Goal: Ask a question

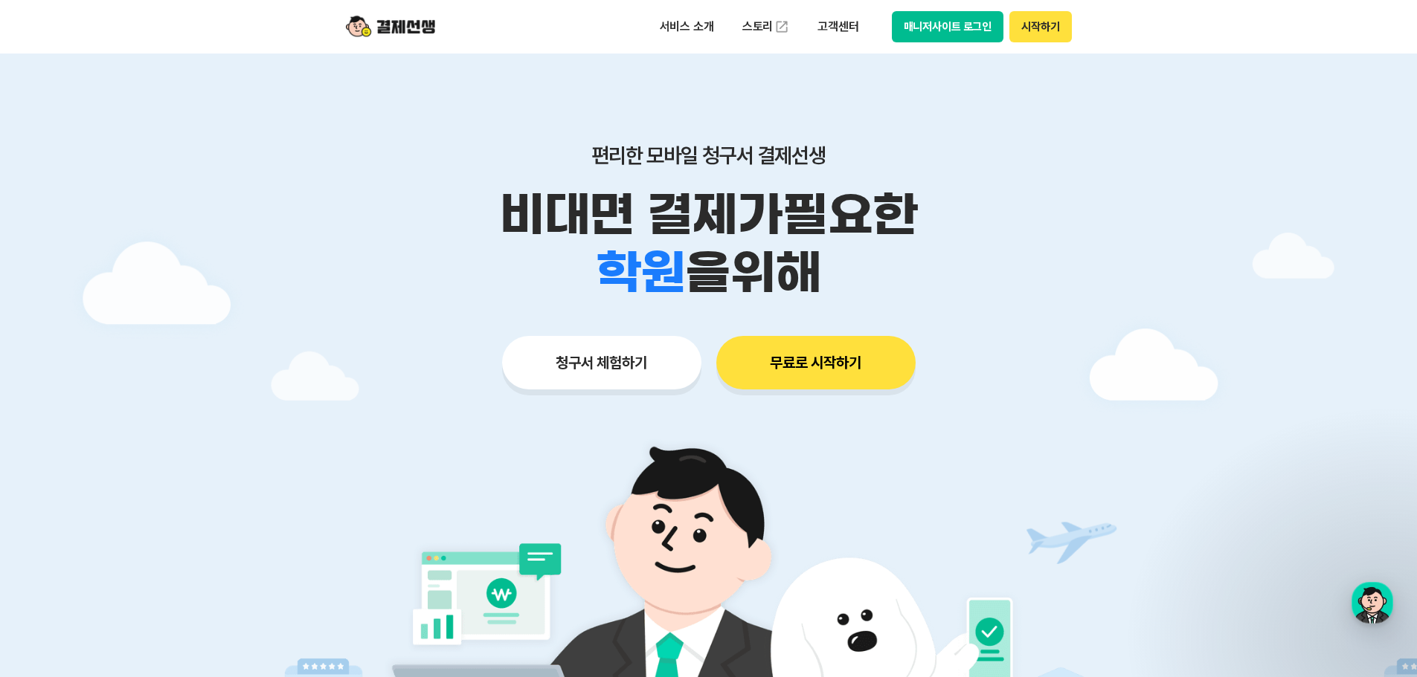
click at [924, 39] on button "매니저사이트 로그인" at bounding box center [948, 26] width 112 height 31
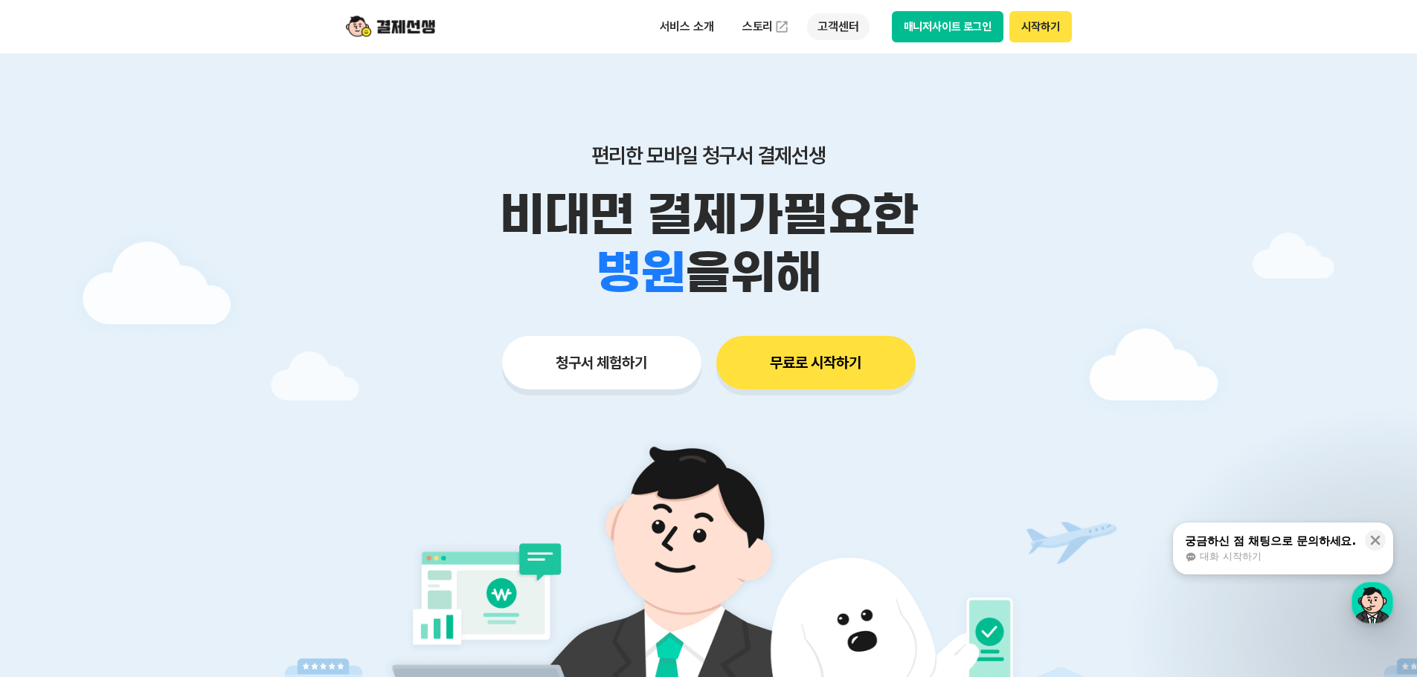
click at [857, 31] on p "고객센터" at bounding box center [838, 26] width 62 height 27
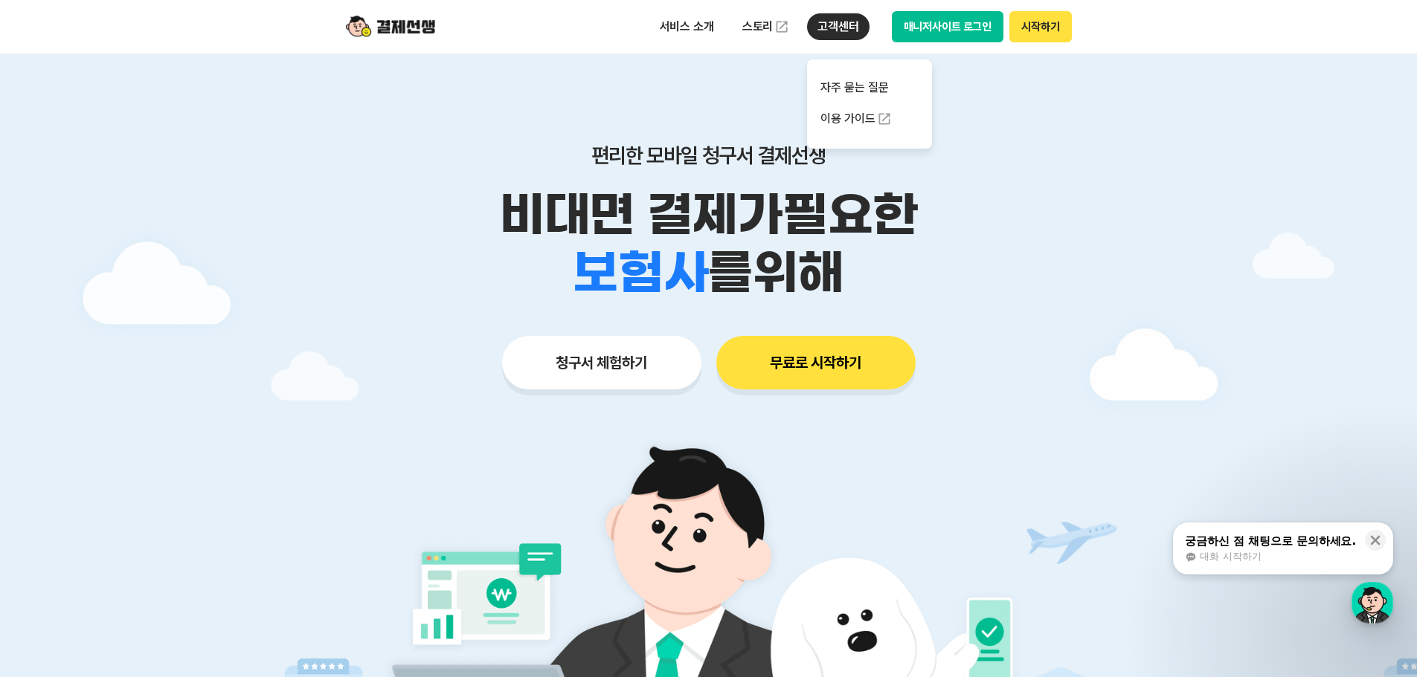
click at [838, 17] on p "고객센터" at bounding box center [838, 26] width 62 height 27
click at [1225, 553] on span "대화 시작하기" at bounding box center [1229, 556] width 61 height 13
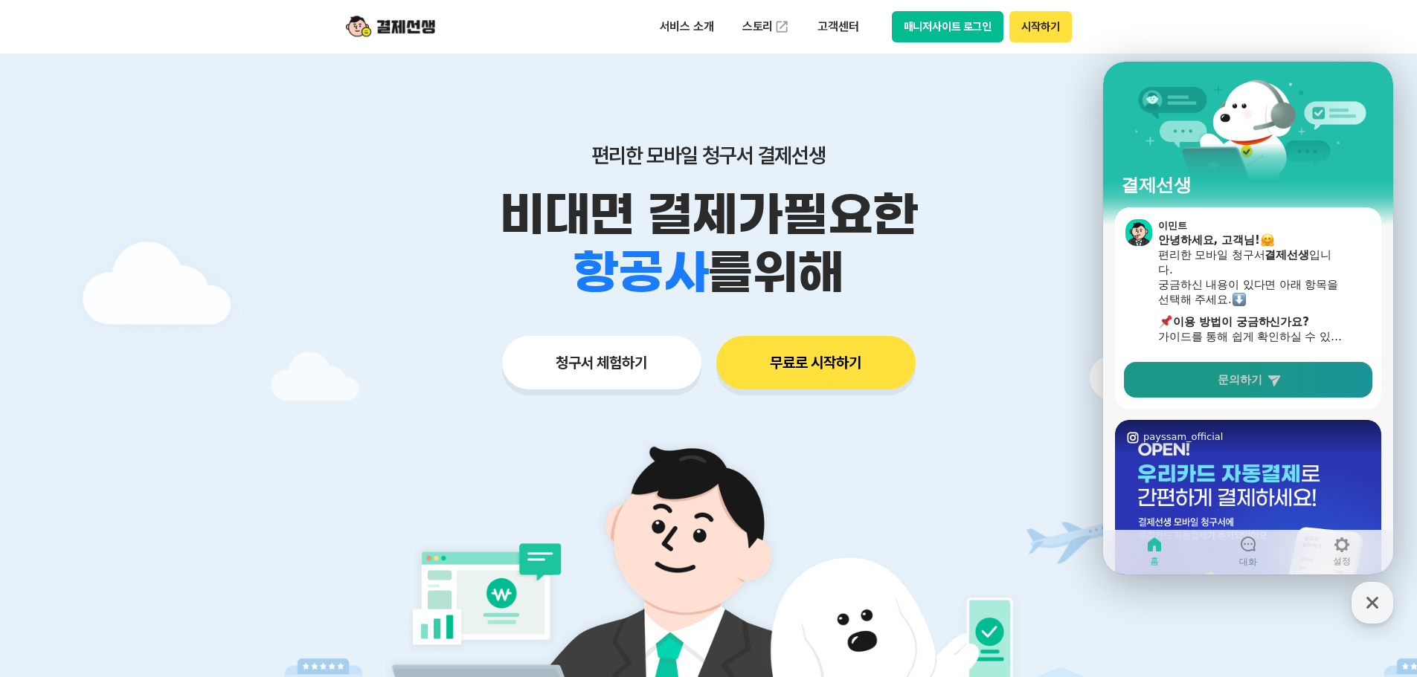
click at [1232, 379] on span "문의하기" at bounding box center [1239, 380] width 45 height 15
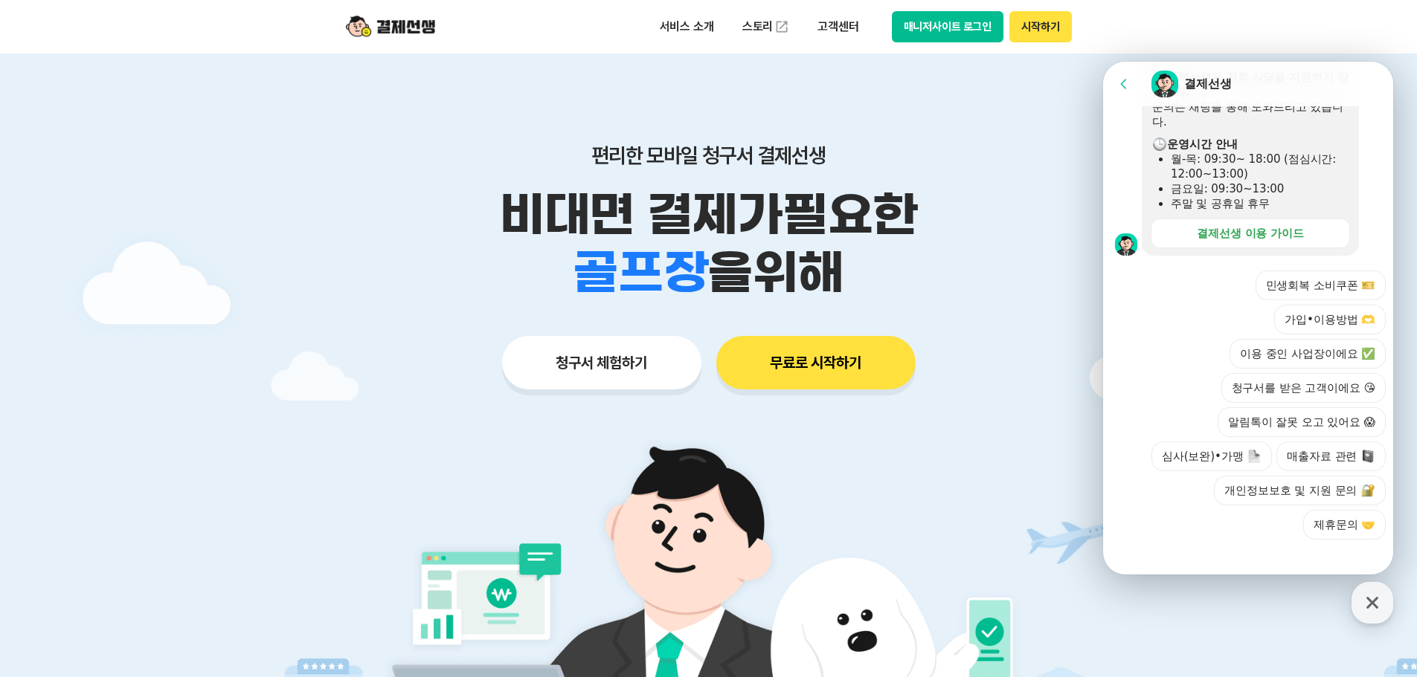
scroll to position [449, 0]
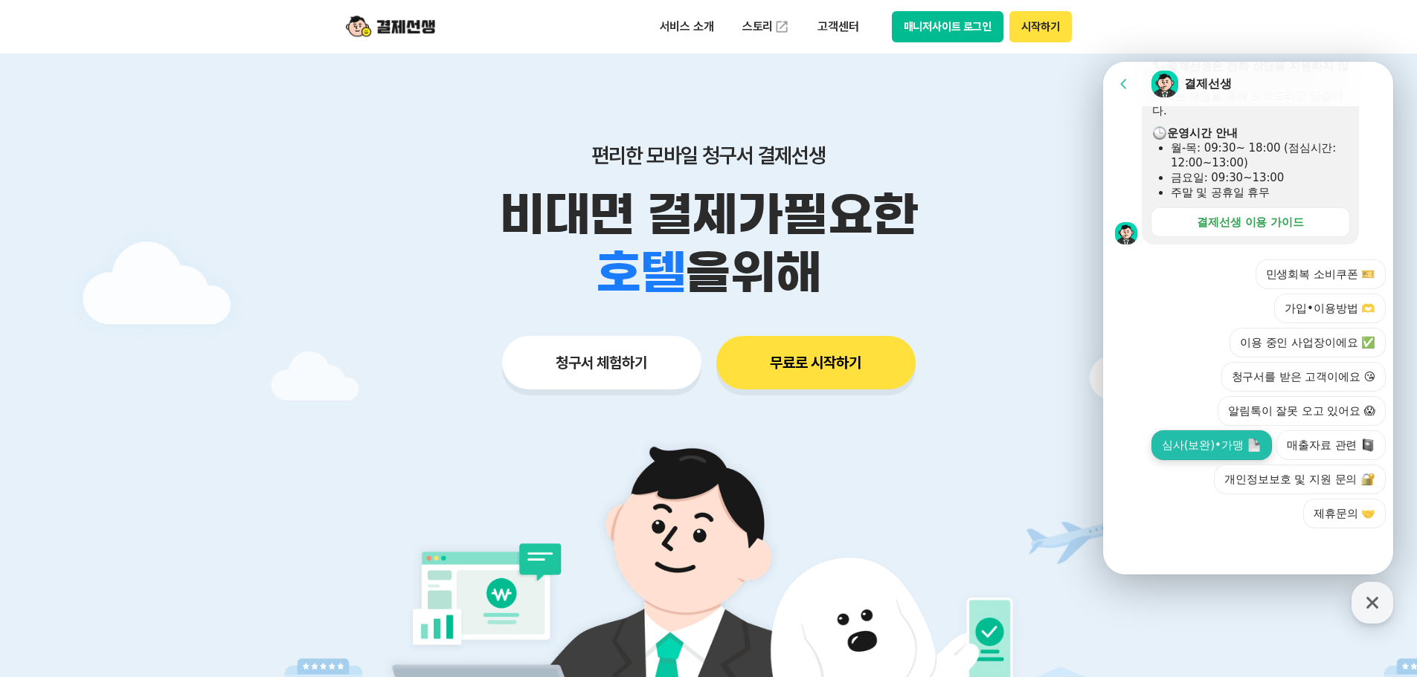
click at [1191, 442] on button "심사(보완)•가맹" at bounding box center [1211, 446] width 120 height 30
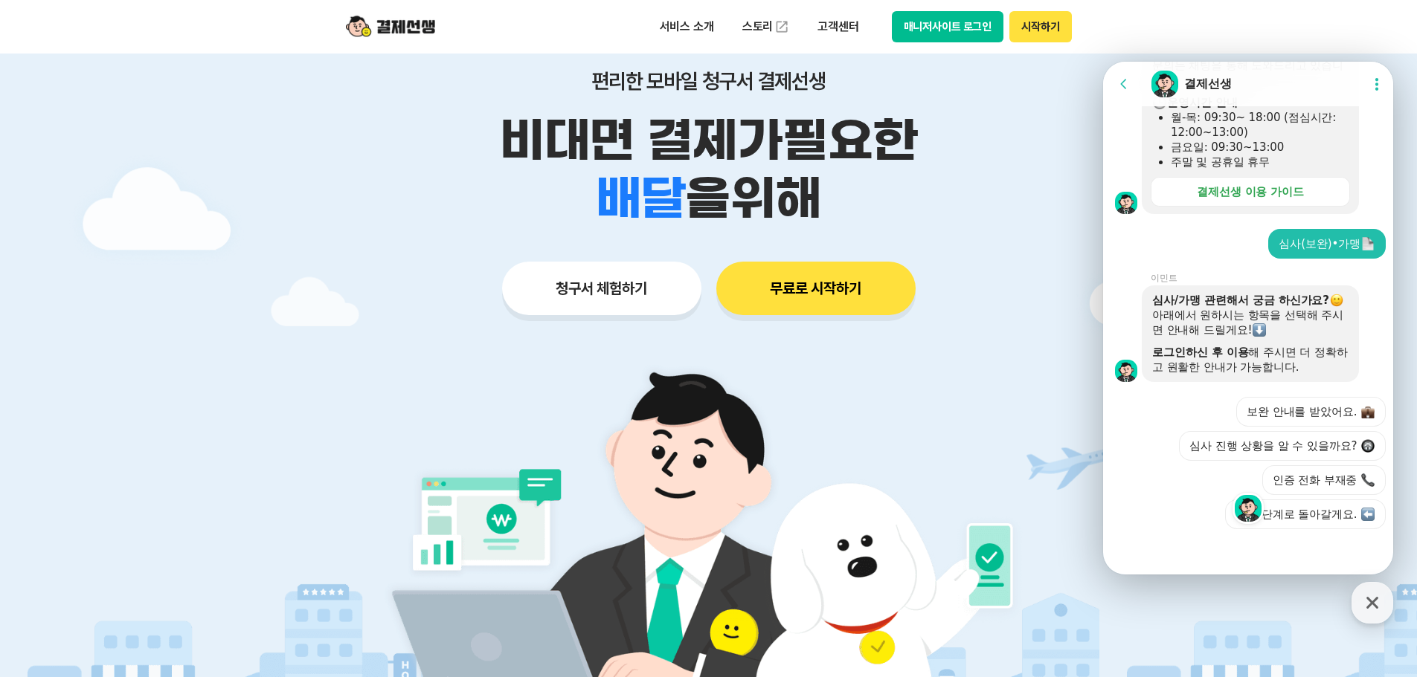
scroll to position [480, 0]
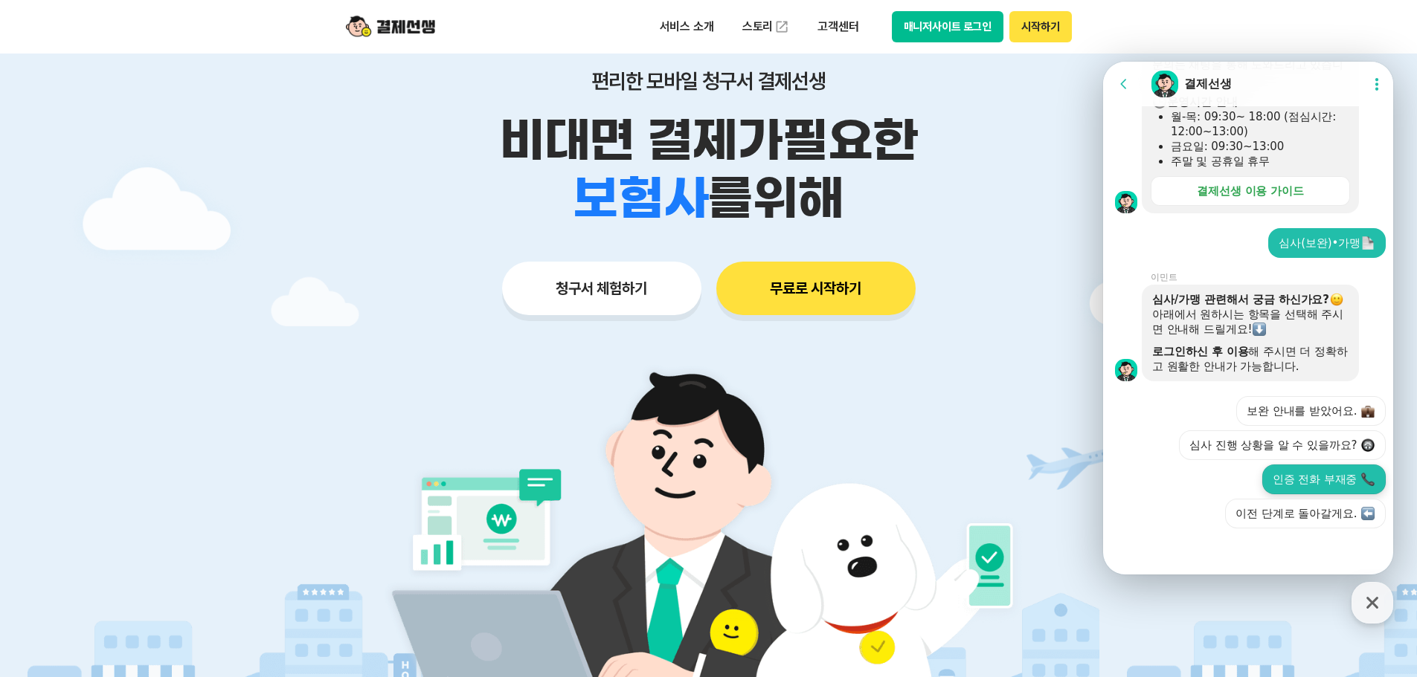
click at [1285, 487] on button "인증 전화 부재중" at bounding box center [1323, 480] width 123 height 30
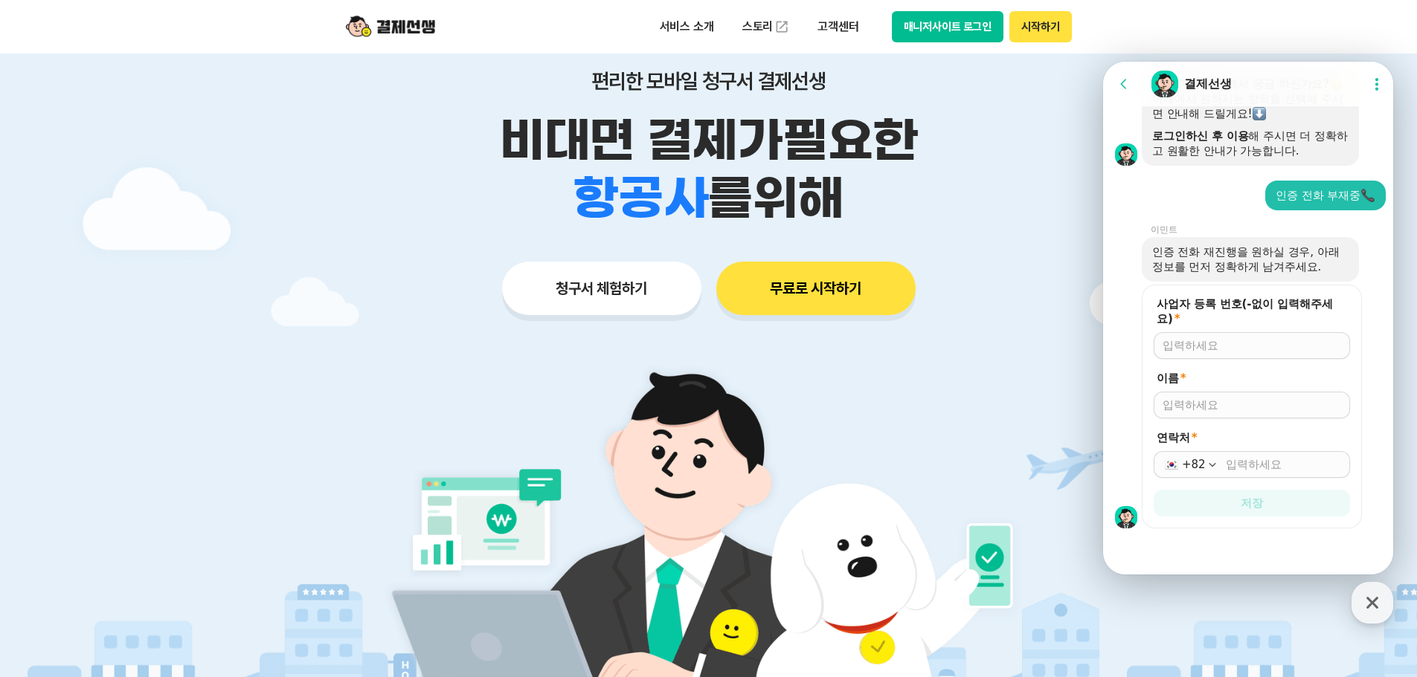
scroll to position [696, 0]
click at [1225, 341] on input "사업자 등록 번호(-없이 입력해주세요) *" at bounding box center [1251, 345] width 178 height 15
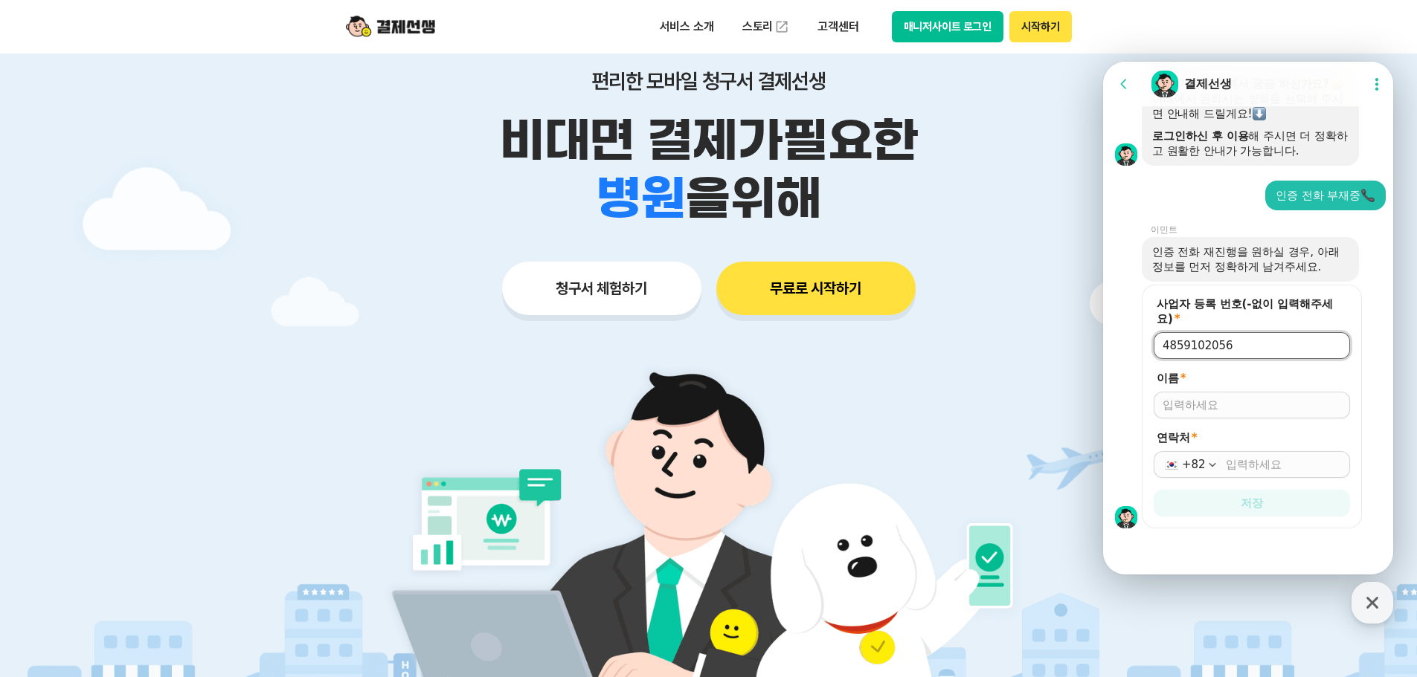
type input "4859102056"
drag, startPoint x: 1238, startPoint y: 403, endPoint x: 1240, endPoint y: 413, distance: 9.8
click at [1238, 404] on input "이름 *" at bounding box center [1251, 405] width 178 height 15
type input "ㄹ"
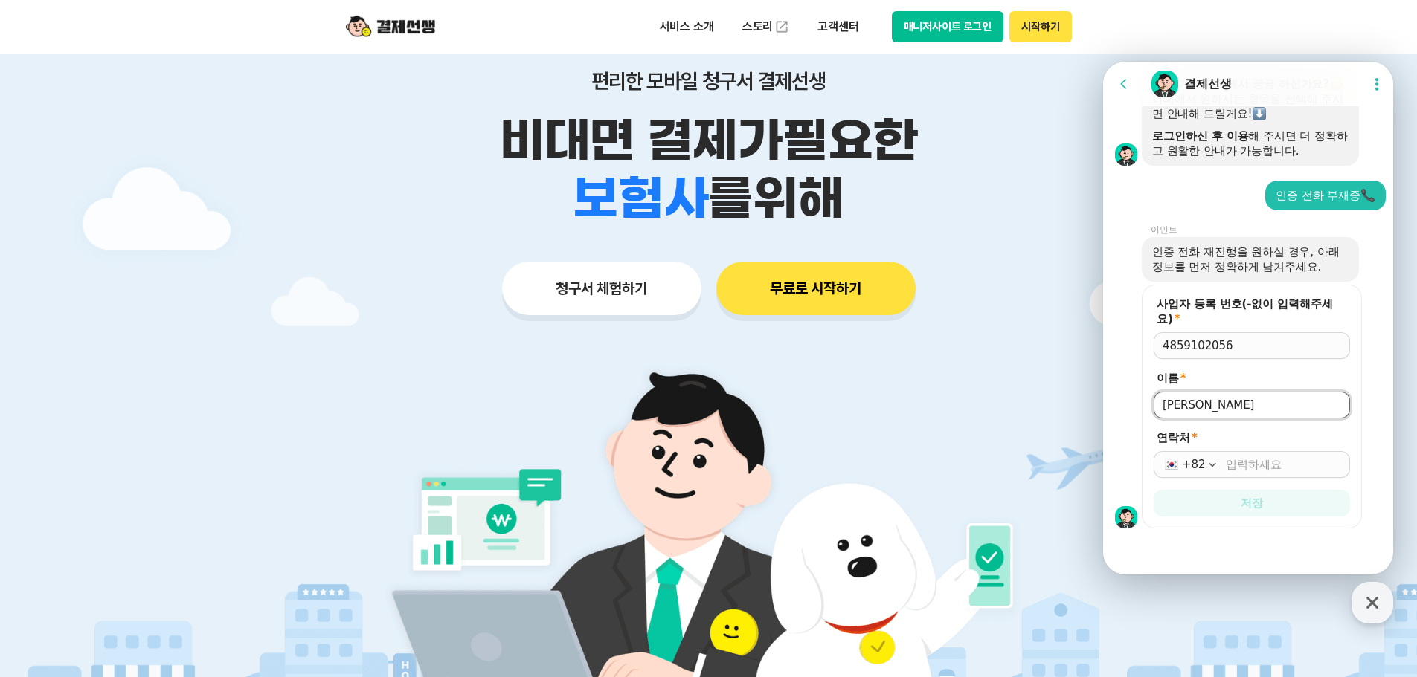
type input "[PERSON_NAME]"
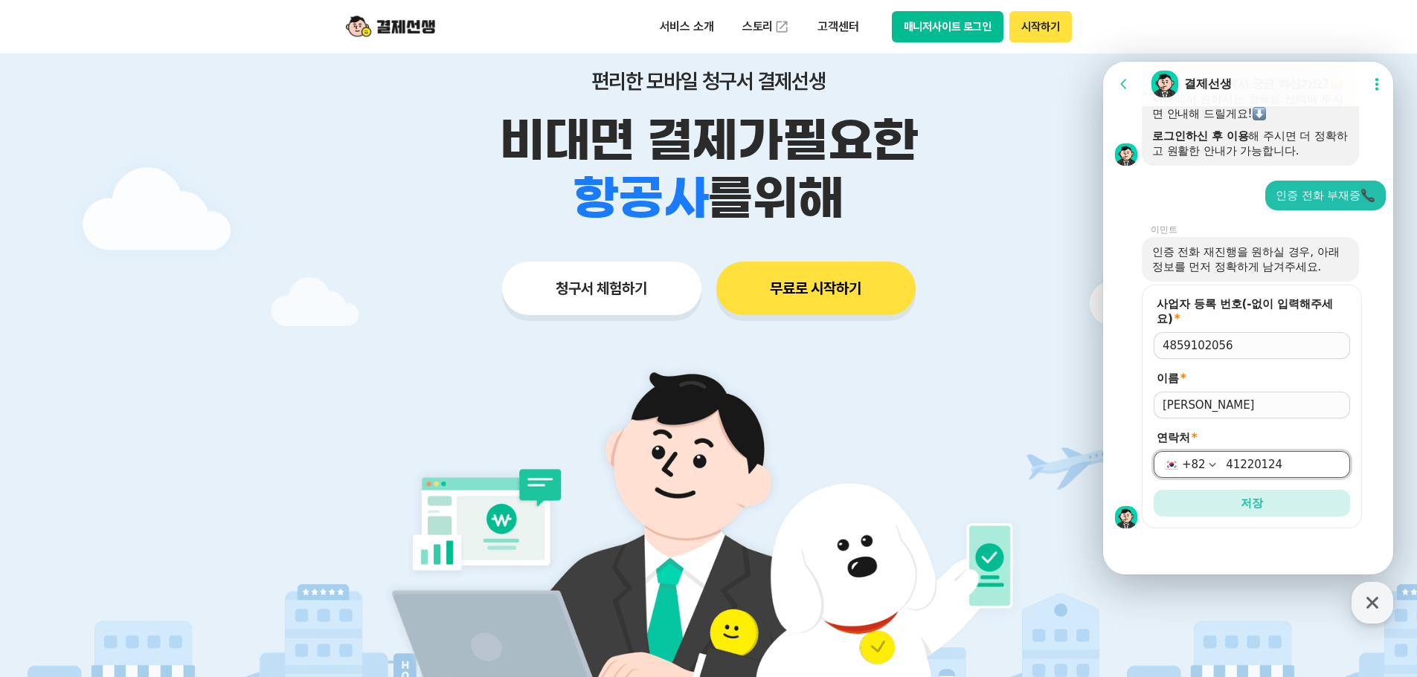
type input "41220124"
click at [1241, 503] on span "저장" at bounding box center [1251, 503] width 22 height 15
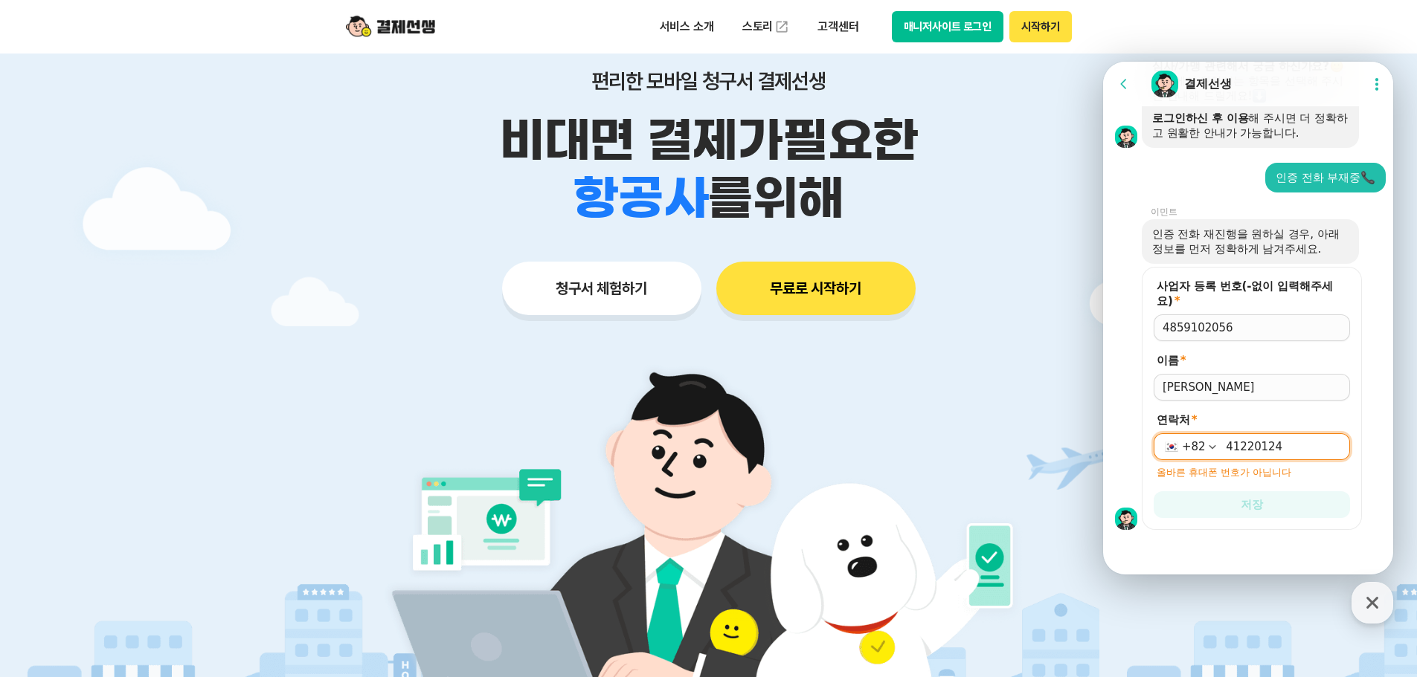
scroll to position [715, 0]
click at [1194, 442] on div "+82" at bounding box center [1193, 445] width 23 height 15
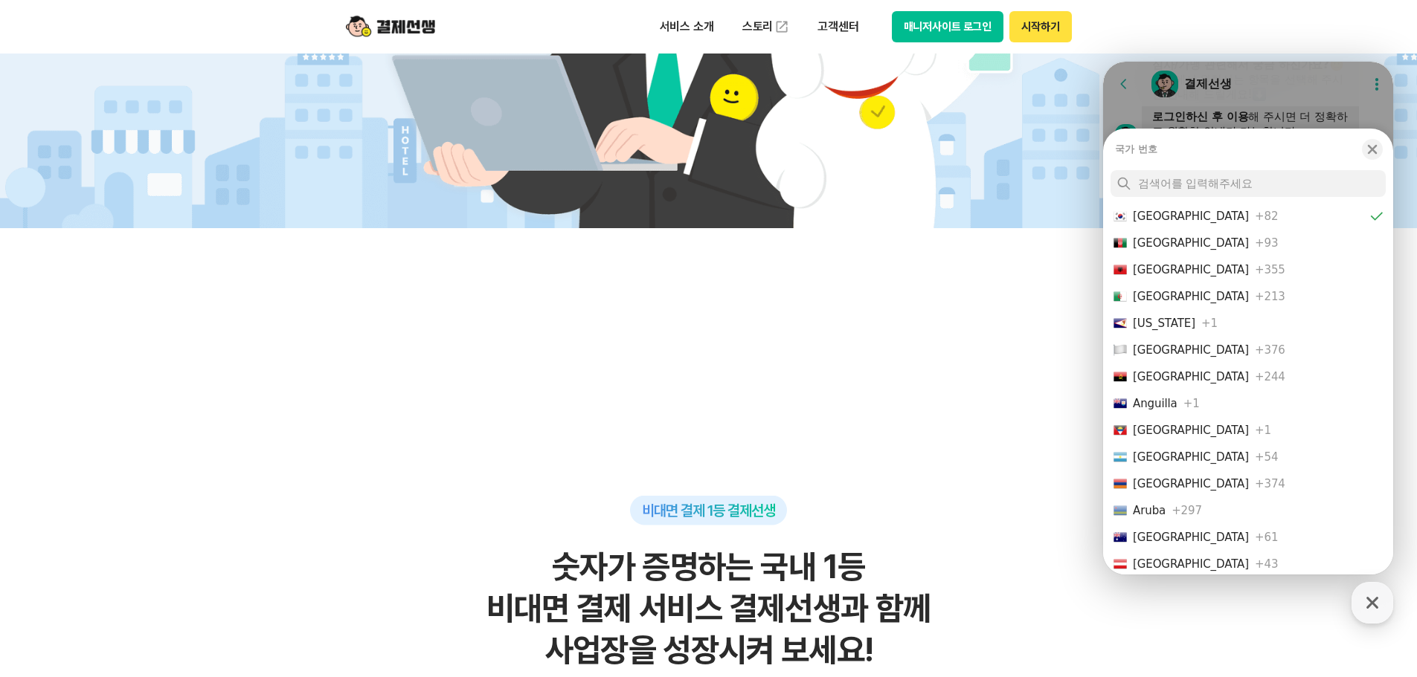
scroll to position [667, 0]
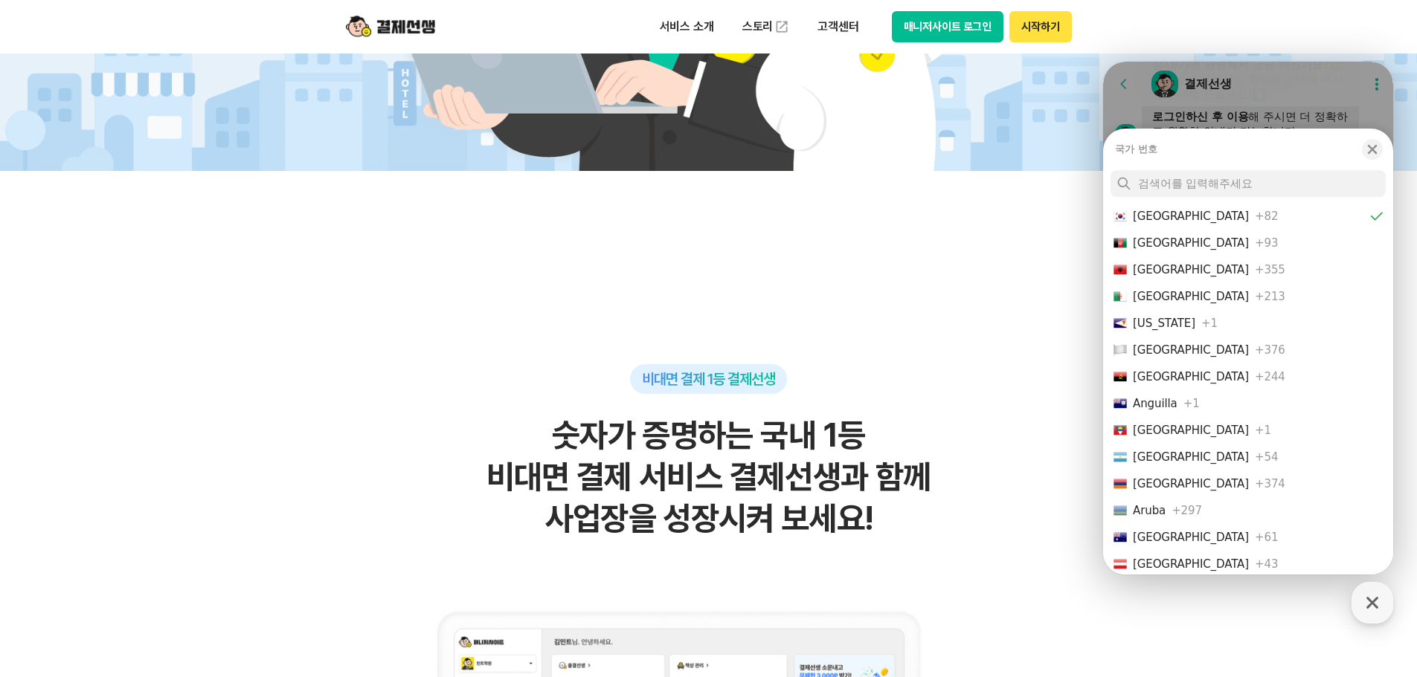
click at [1291, 105] on div "국가 번호 Close bottom sheet modal [GEOGRAPHIC_DATA] +82 [GEOGRAPHIC_DATA] +93 [GEO…" at bounding box center [1248, 318] width 290 height 513
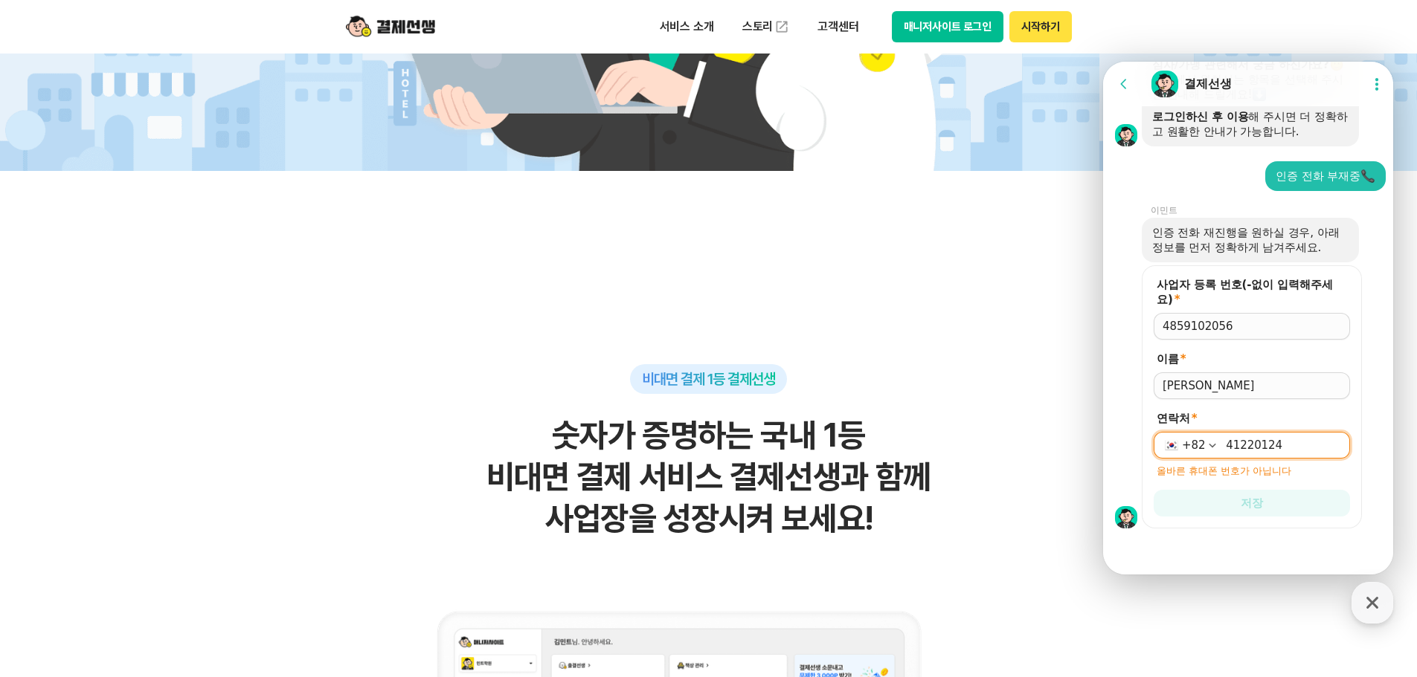
click at [1220, 446] on div "[PHONE_NUMBER]" at bounding box center [1251, 445] width 196 height 27
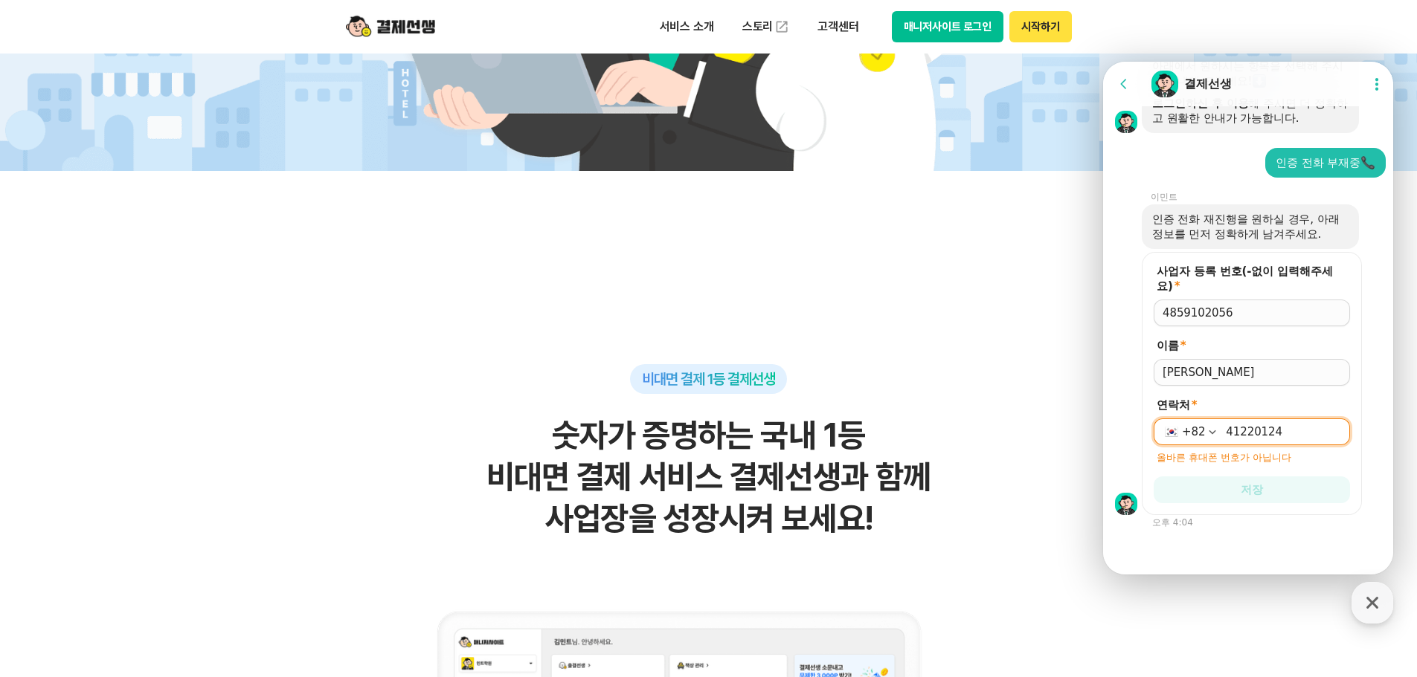
click at [1225, 429] on input "41220124" at bounding box center [1282, 432] width 115 height 15
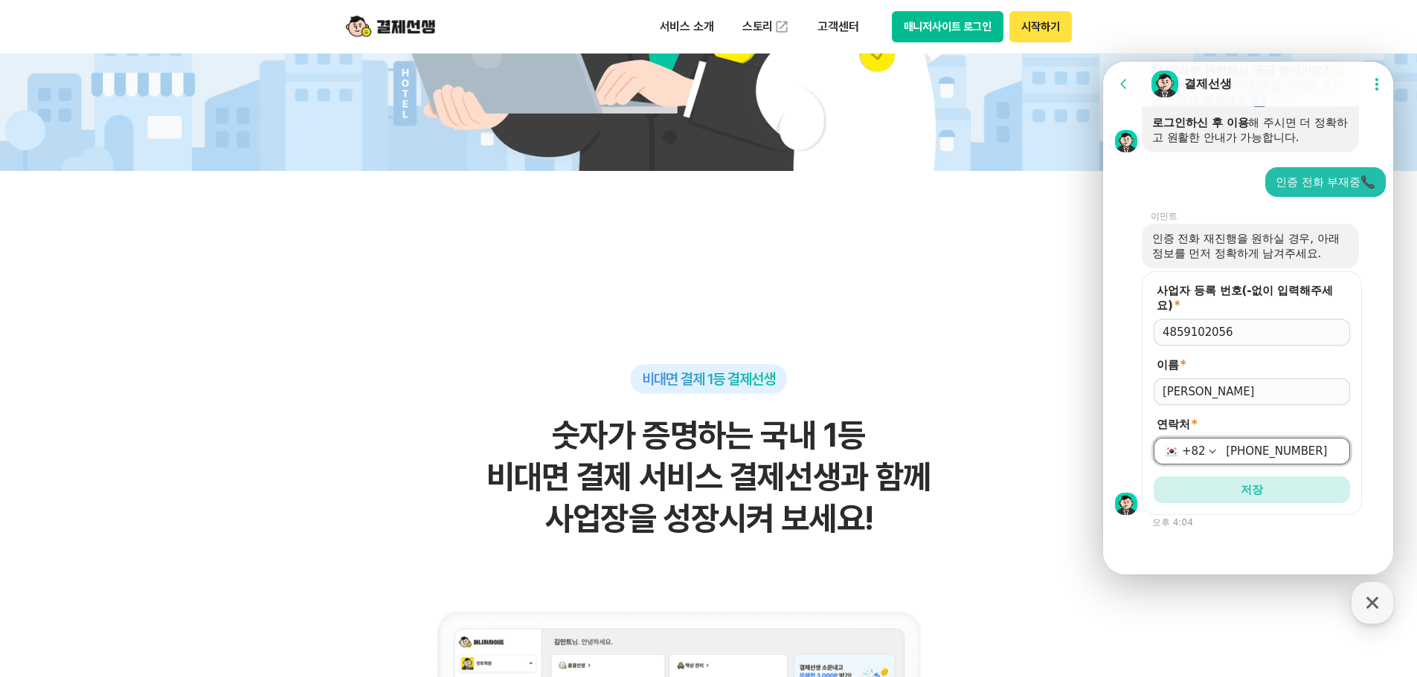
type input "[PHONE_NUMBER]"
click at [1249, 509] on form "사업자 등록 번호(-없이 입력해주세요) * 4859102056 이름 * 연락처 * [PHONE_NUMBER] 저장" at bounding box center [1251, 393] width 220 height 244
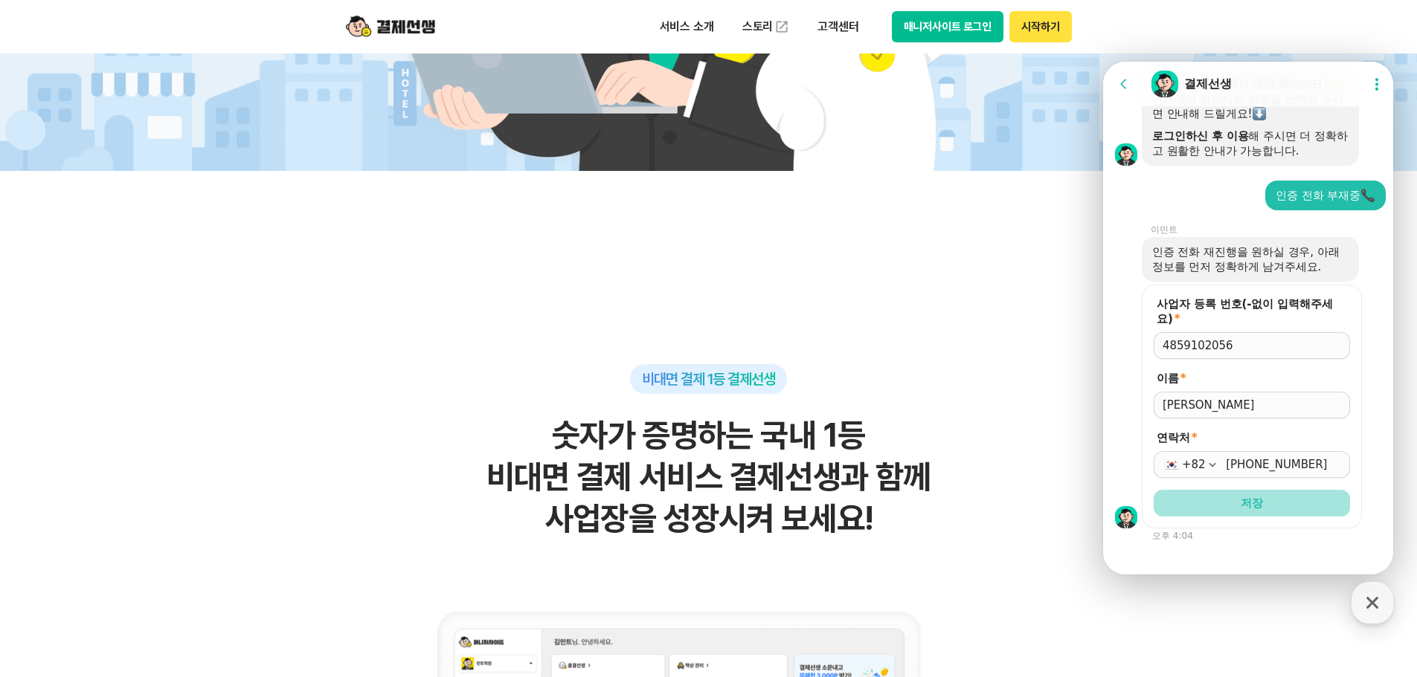
click at [1248, 502] on span "저장" at bounding box center [1251, 503] width 22 height 15
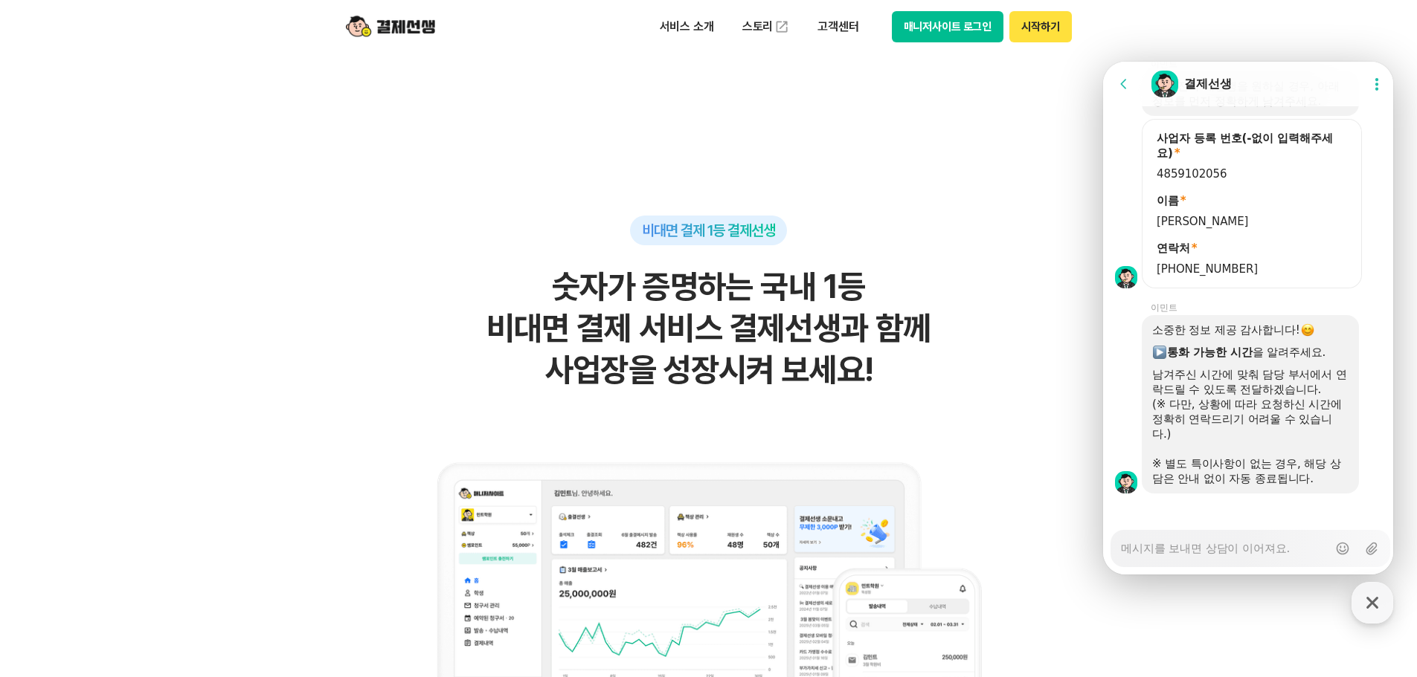
scroll to position [872, 0]
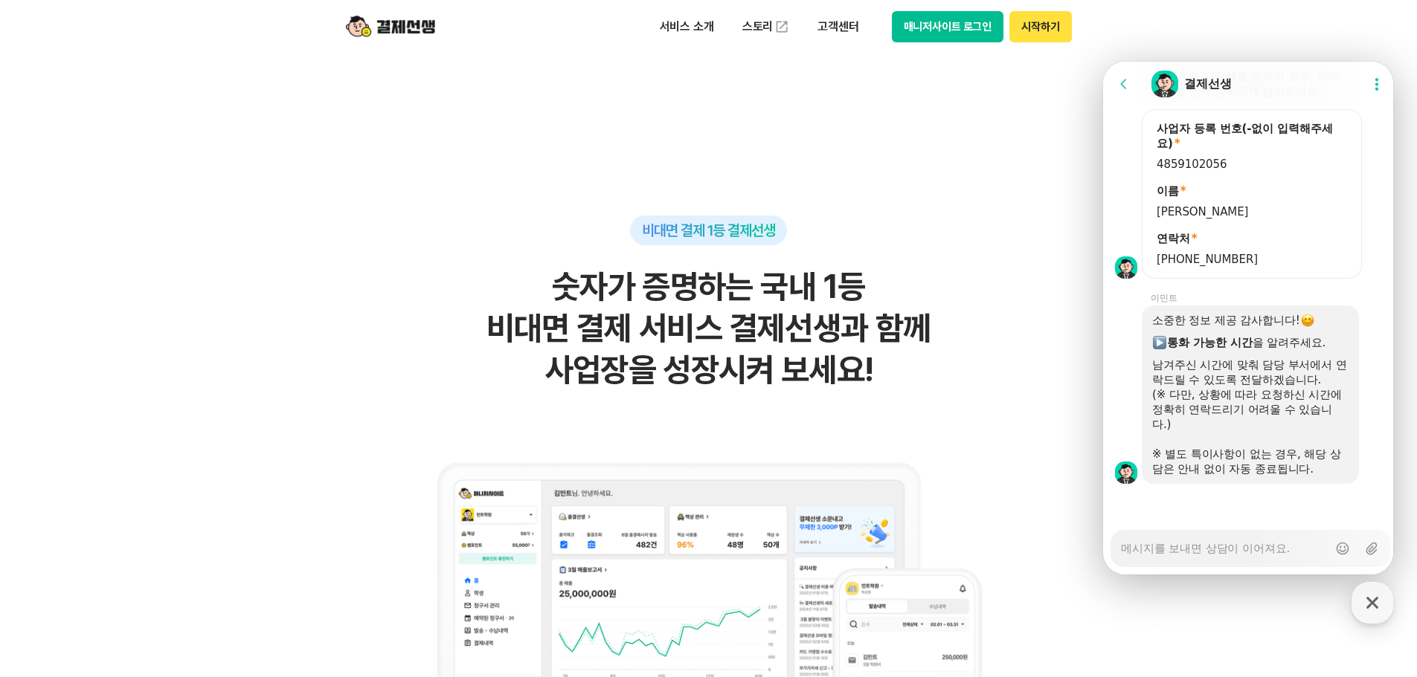
click at [1234, 555] on textarea "Messenger Input Textarea" at bounding box center [1224, 543] width 207 height 25
click at [1236, 552] on textarea "Messenger Input Textarea" at bounding box center [1224, 543] width 207 height 25
type textarea "x"
type textarea "d"
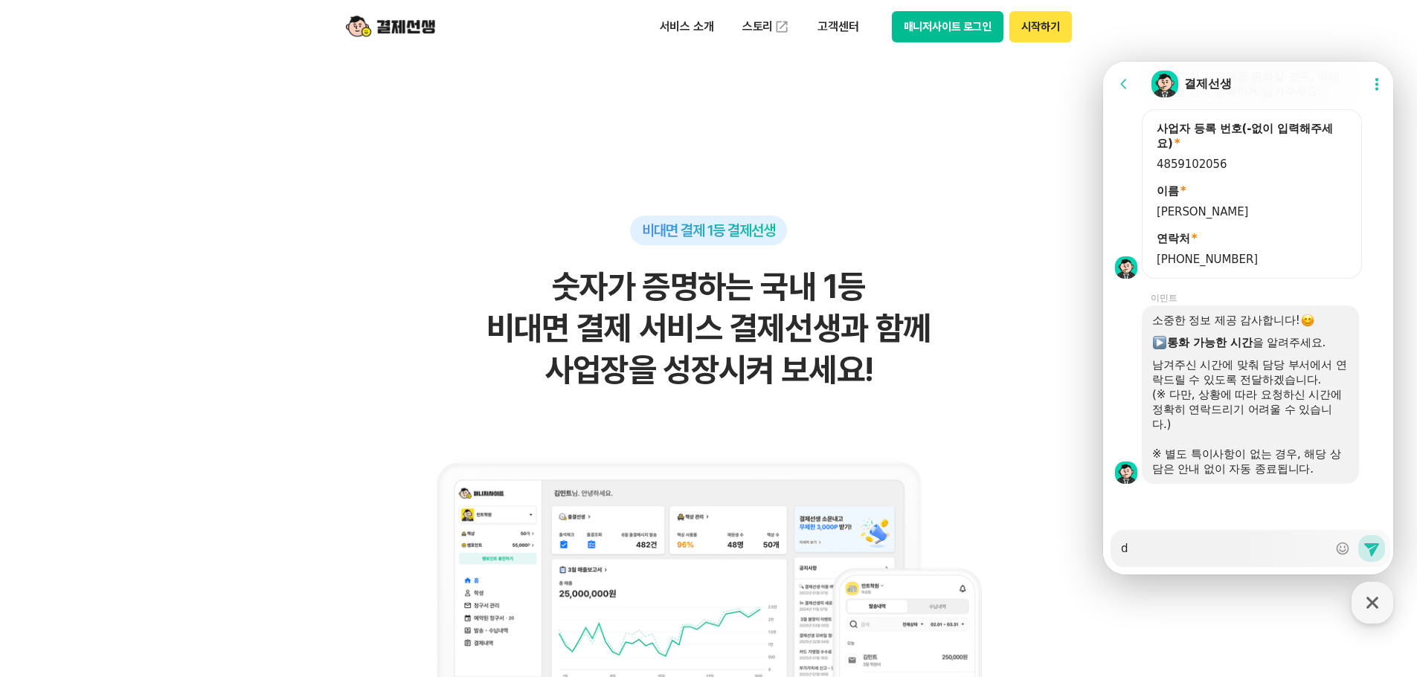
type textarea "x"
type textarea "ㅇ"
type textarea "x"
type textarea "아"
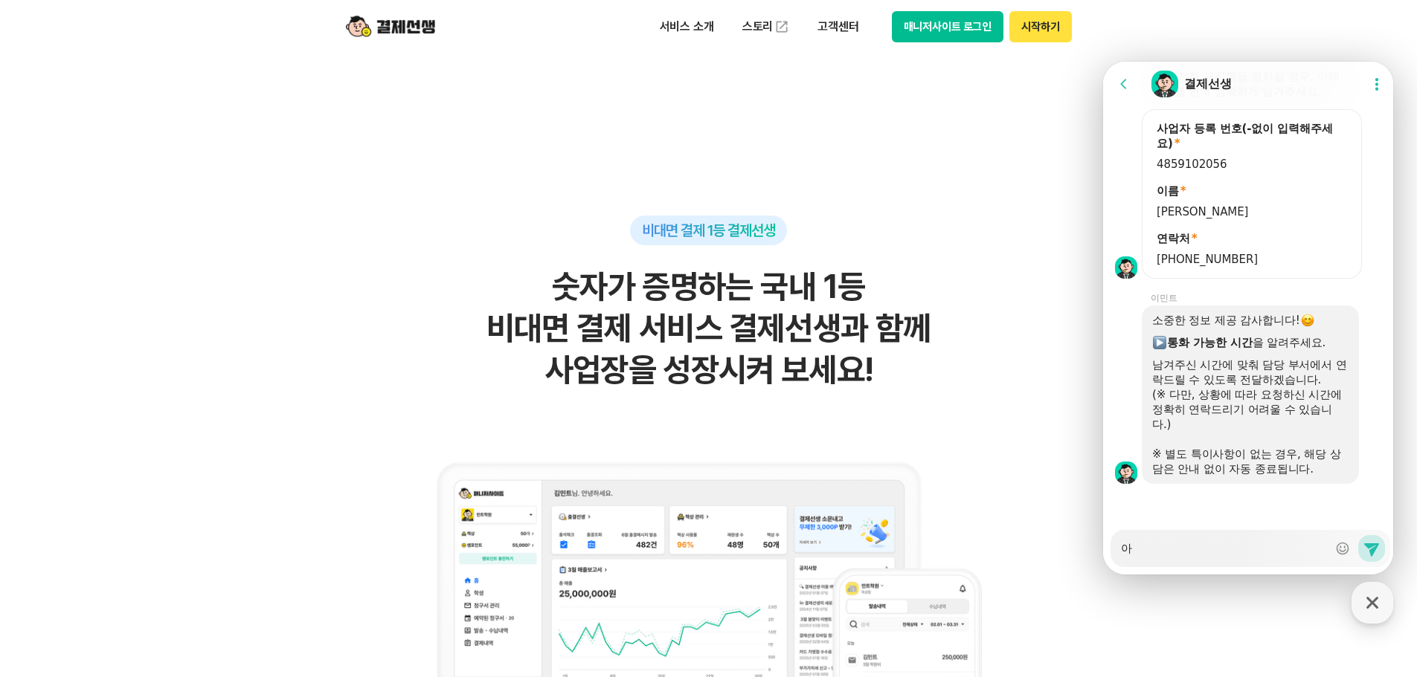
type textarea "x"
type textarea "ㅇ"
type textarea "x"
type textarea "ㅈ"
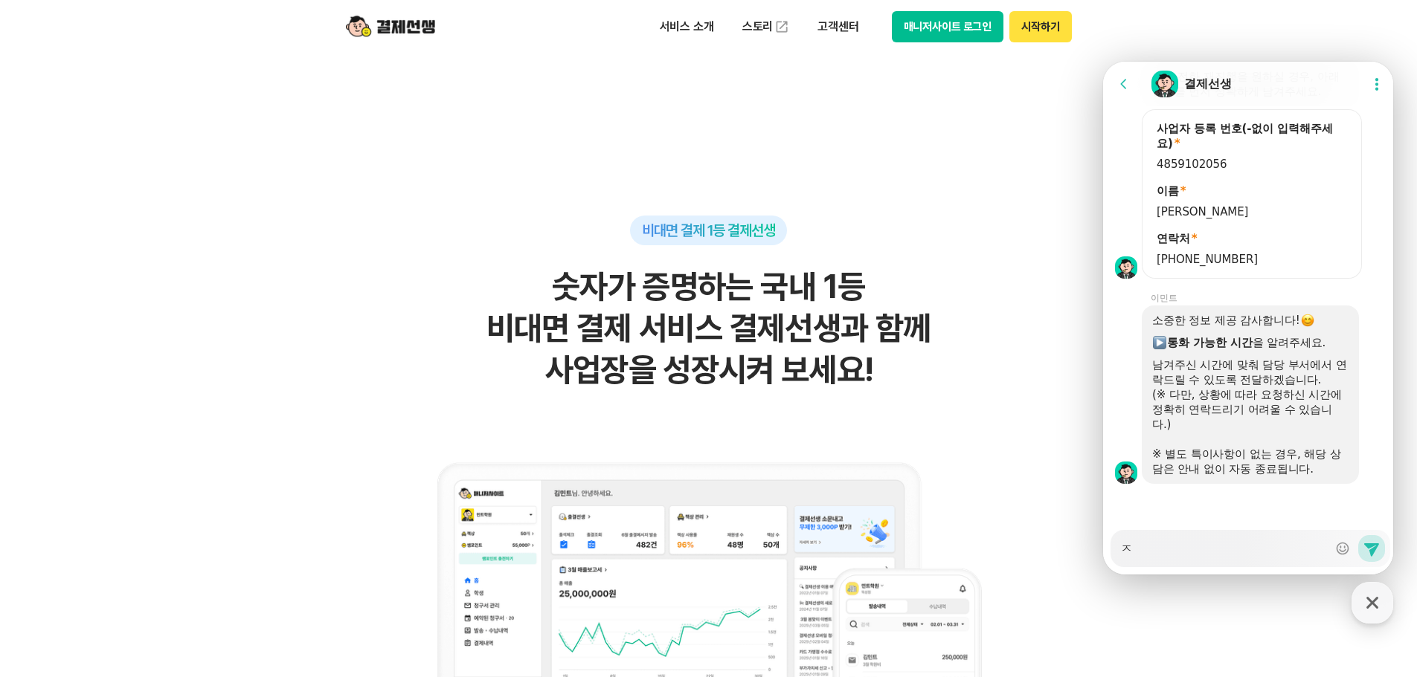
type textarea "x"
type textarea "직"
type textarea "x"
type textarea "지그"
type textarea "x"
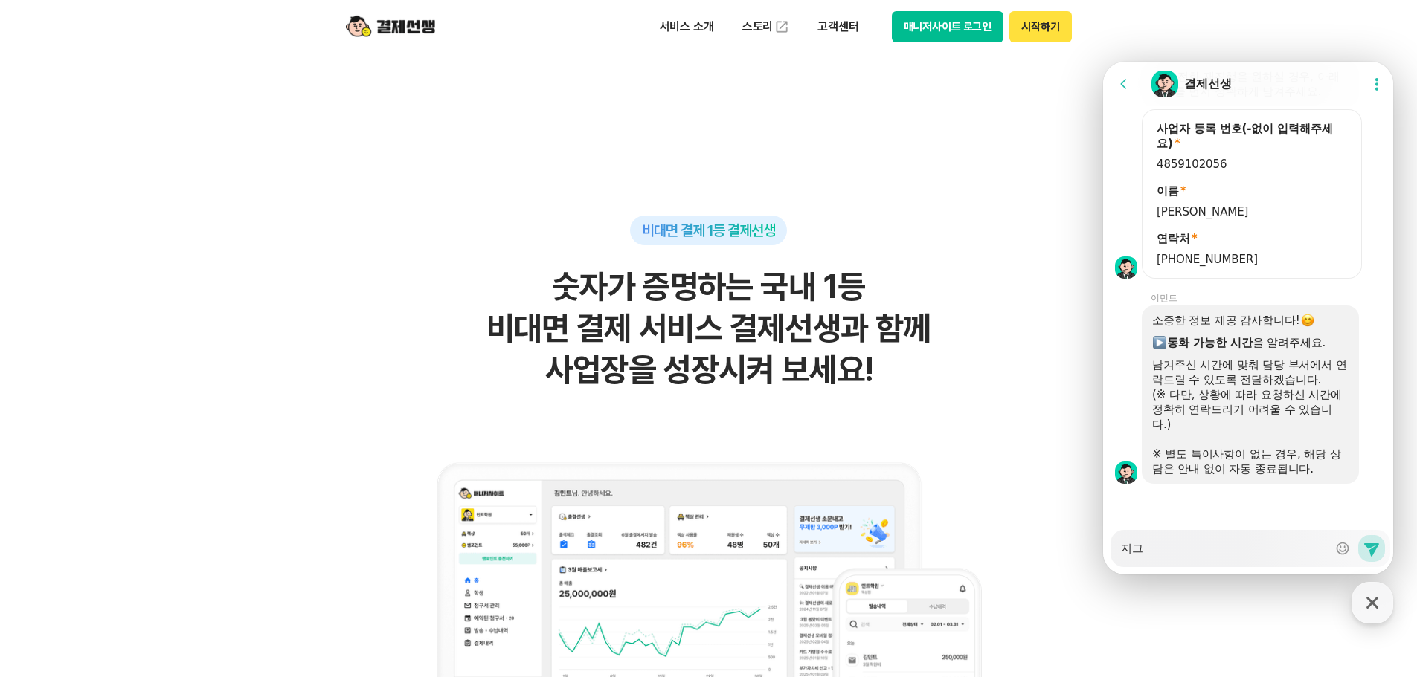
type textarea "지금"
type textarea "x"
type textarea "지금ㅂ"
type textarea "x"
type textarea "지금부"
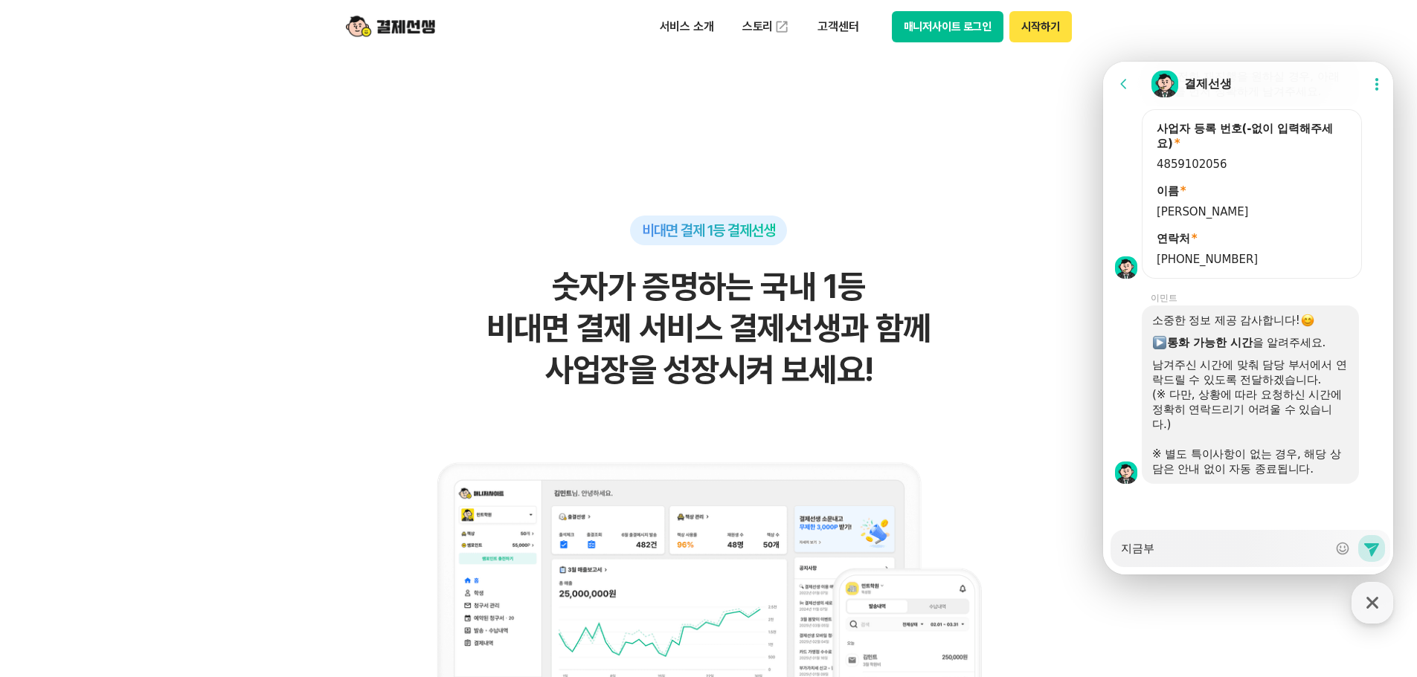
type textarea "x"
type textarea "지금붙"
type textarea "x"
type textarea "지금부터"
type textarea "x"
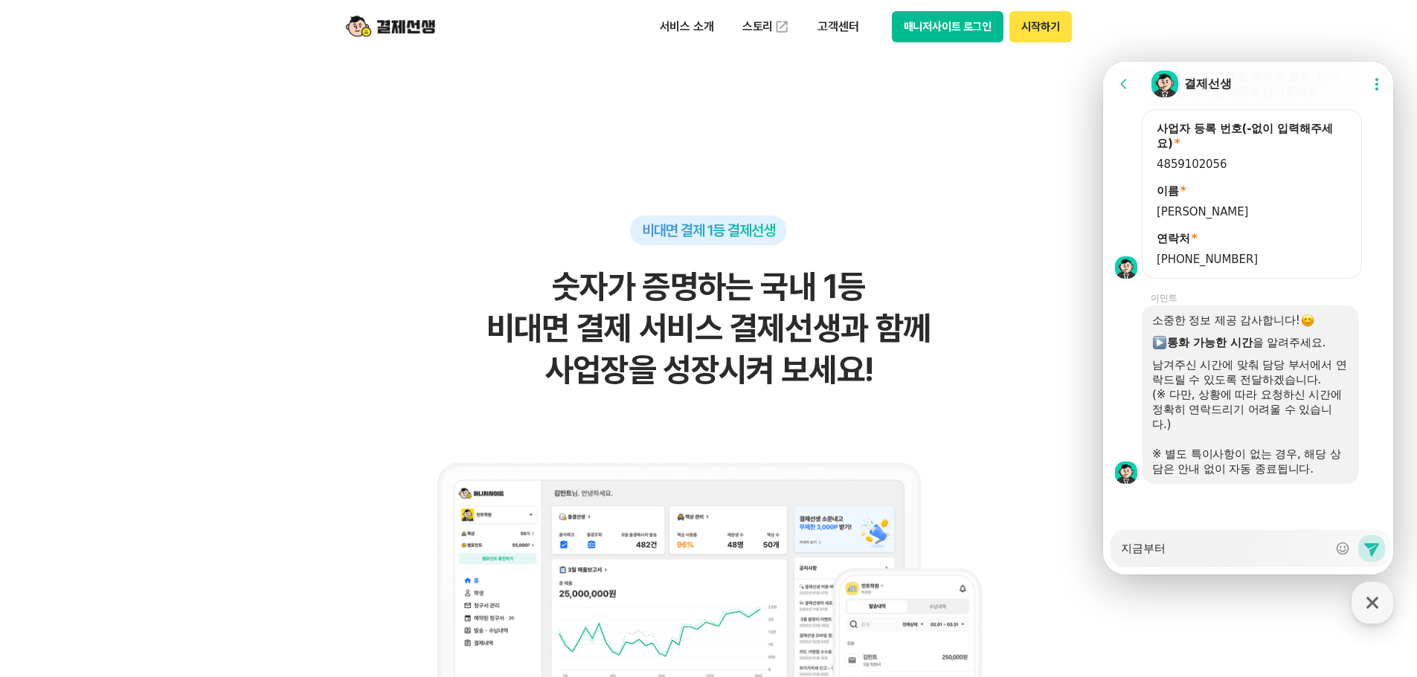
type textarea "지금부터"
type textarea "x"
type textarea "지금부터 10"
type textarea "x"
type textarea "지금부터 10ㅅ"
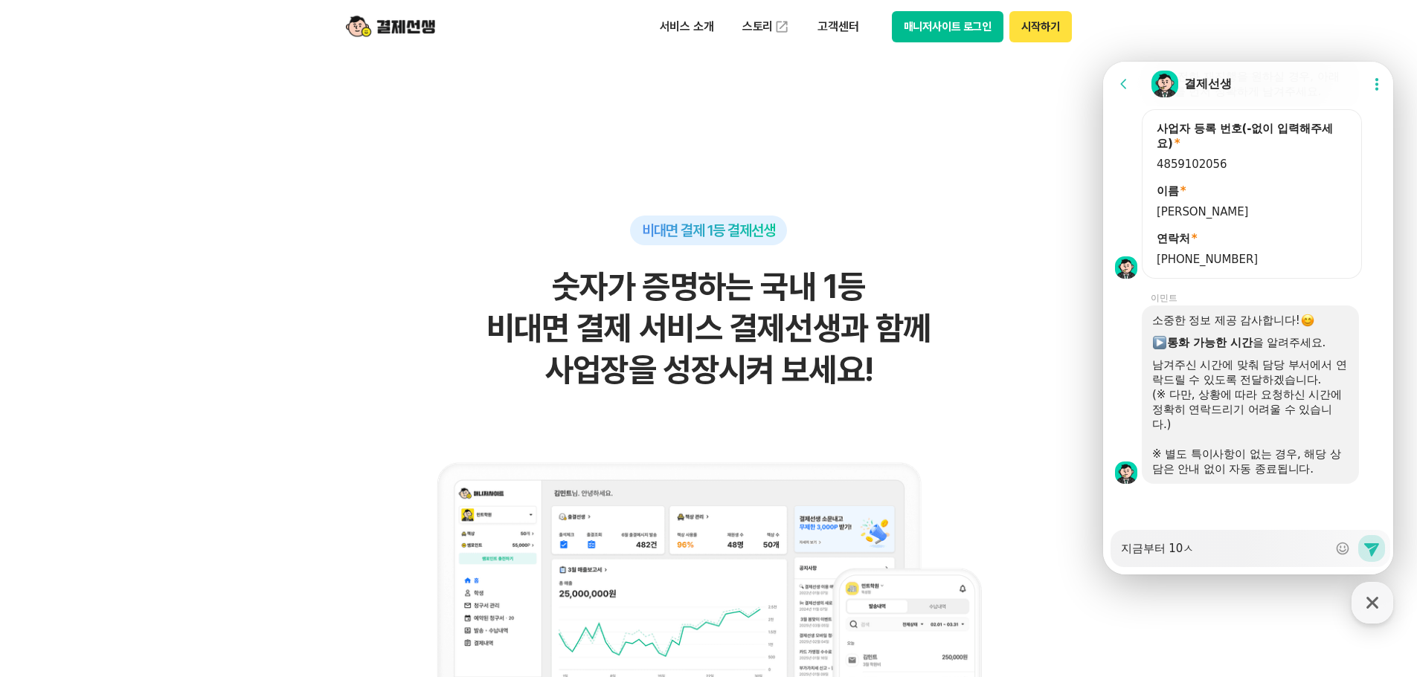
type textarea "x"
type textarea "지금부터 10시"
type textarea "x"
type textarea "지금부터 10싞"
type textarea "x"
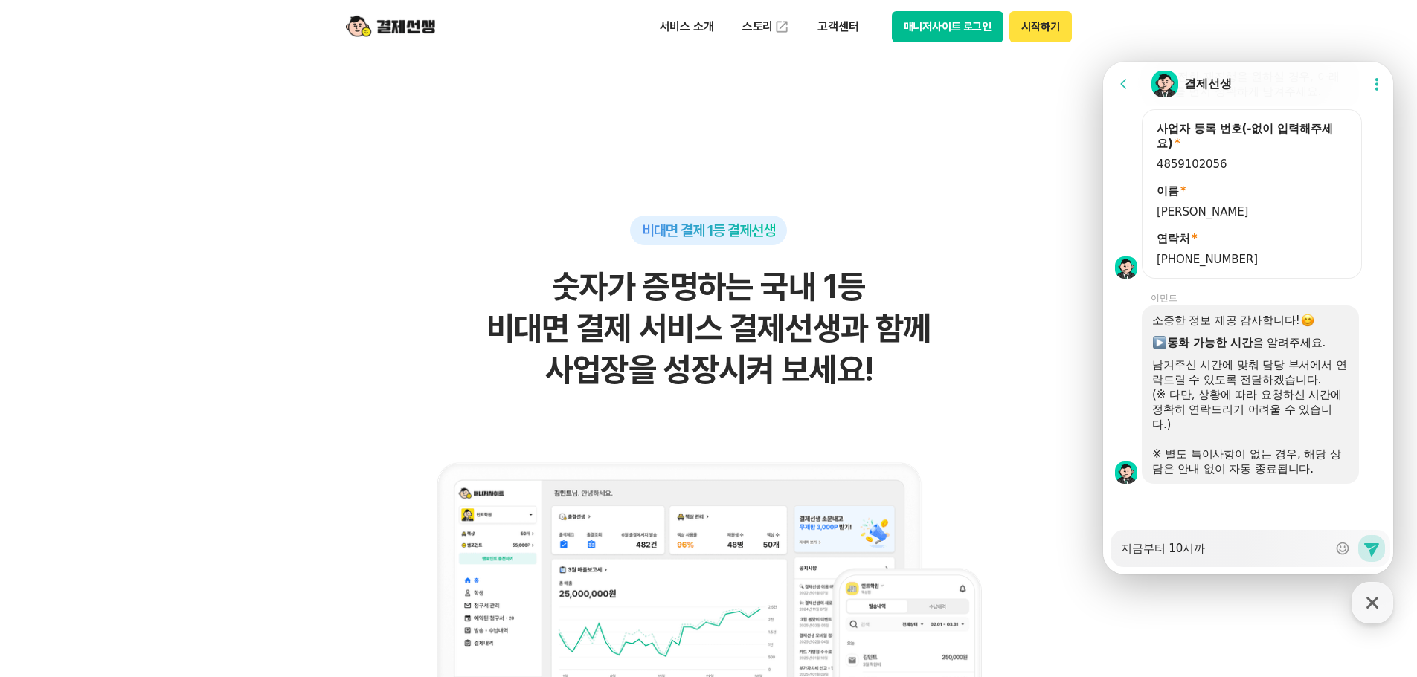
type textarea "지금부터 10시깢"
type textarea "x"
type textarea "지금부터 10시까지"
type textarea "x"
type textarea "지금부터 10시까지"
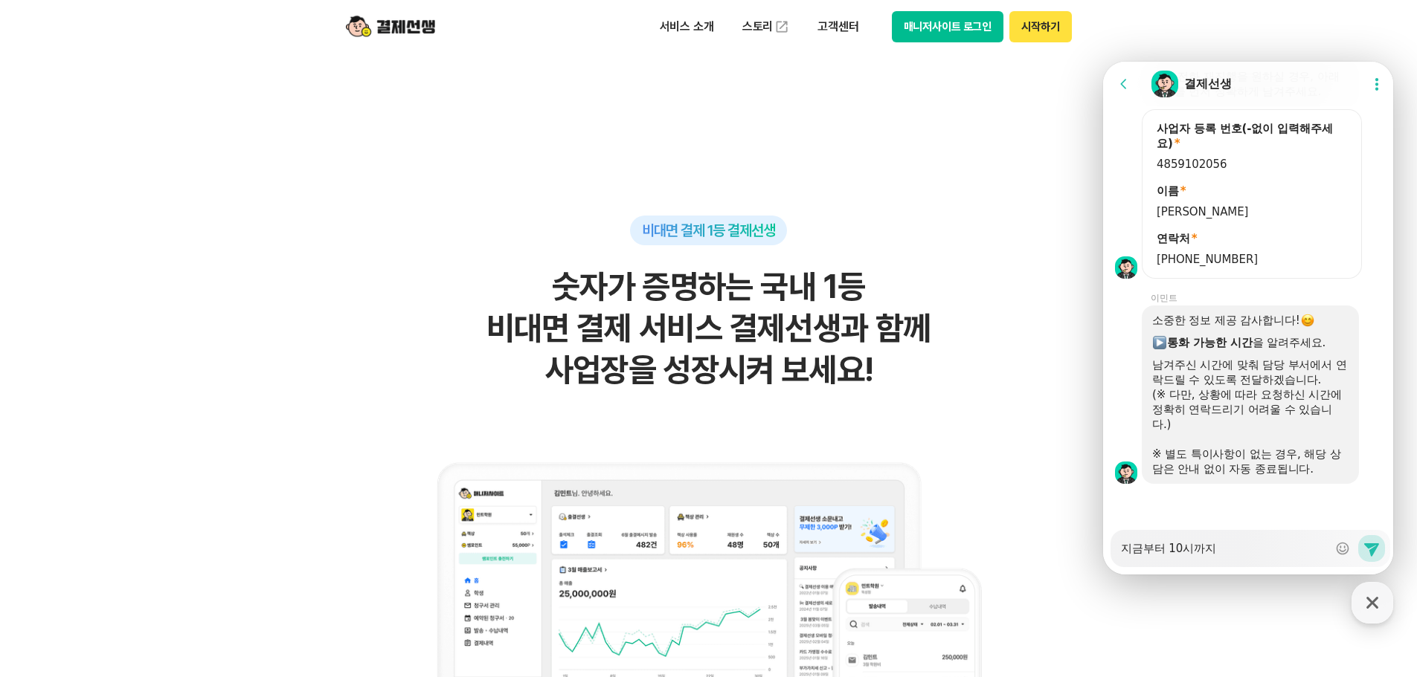
type textarea "x"
type textarea "지금부터 10시까지 ㅌ"
type textarea "x"
type textarea "지금부터 10시까지 토"
type textarea "x"
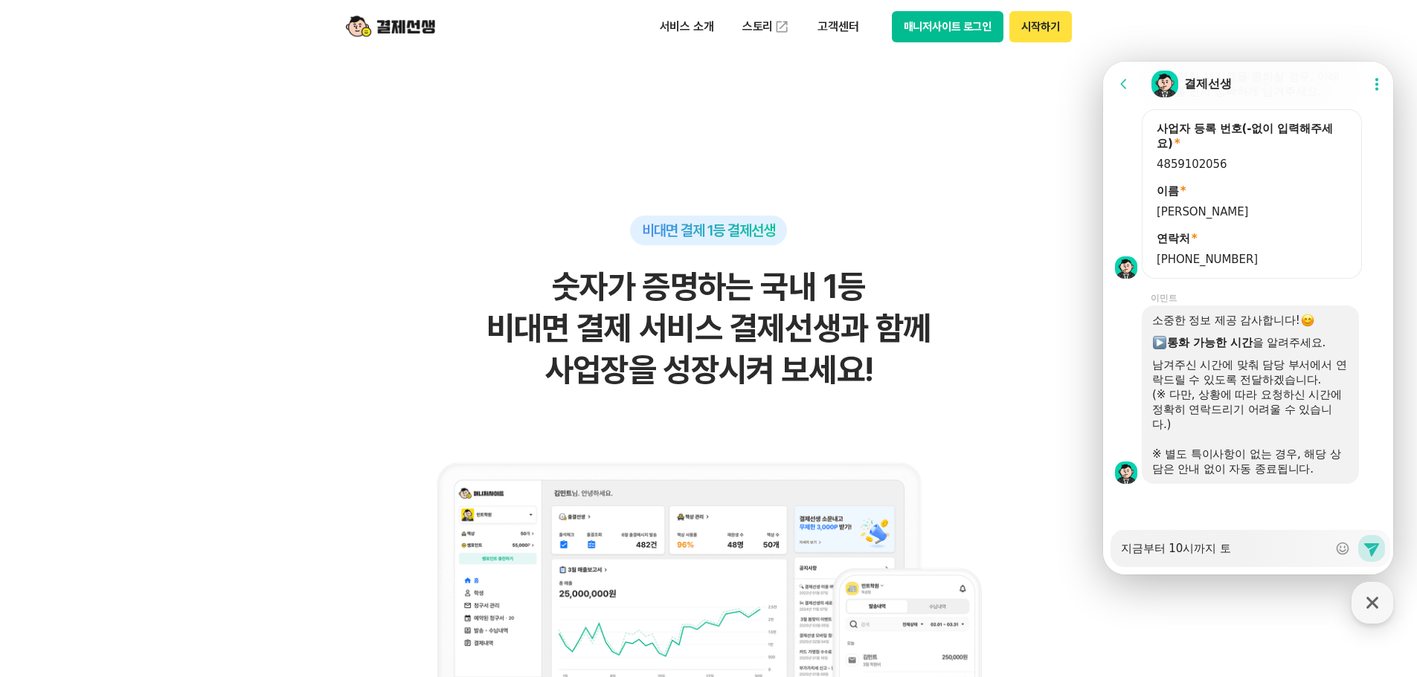
type textarea "지금부터 10시까지 통"
type textarea "x"
type textarea "지금부터 10시까지 통ㅎ"
type textarea "x"
type textarea "지금부터 10시까지 통호"
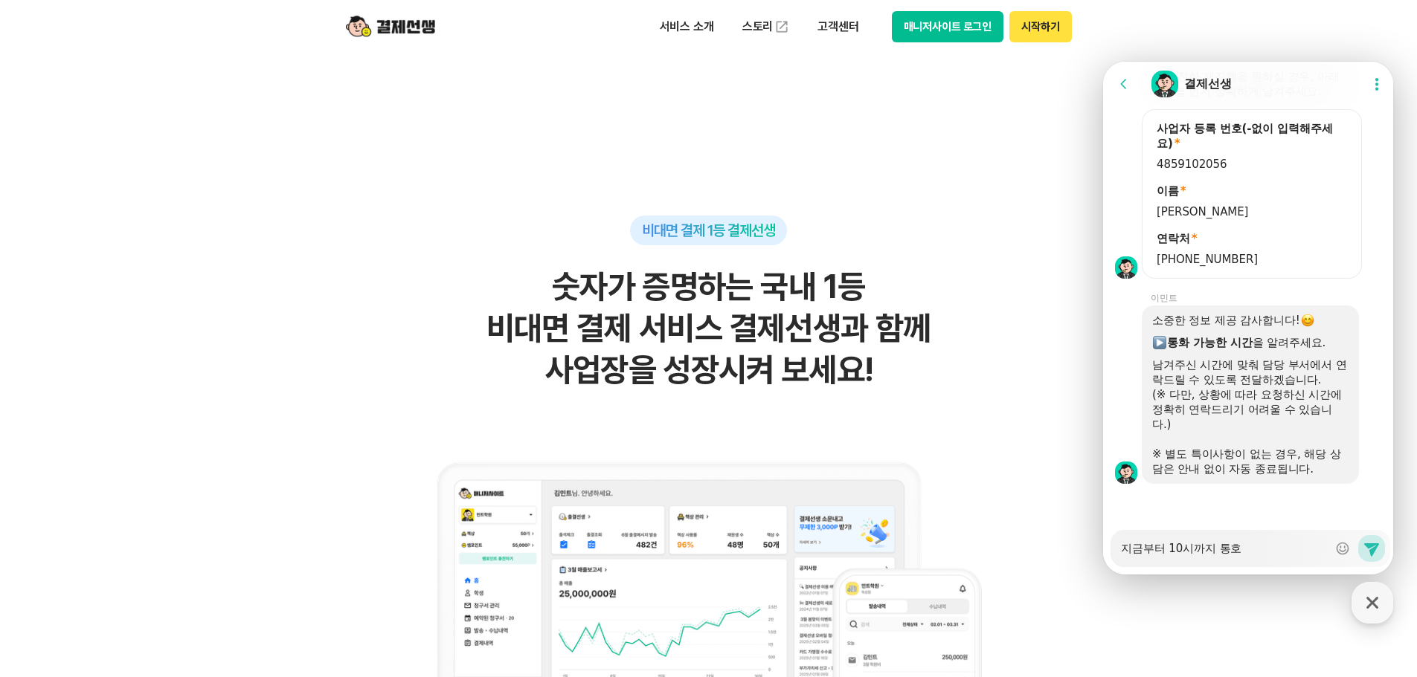
type textarea "x"
type textarea "지금부터 10시까지 통화"
type textarea "x"
type textarea "지금부터 10시까지 통확"
type textarea "x"
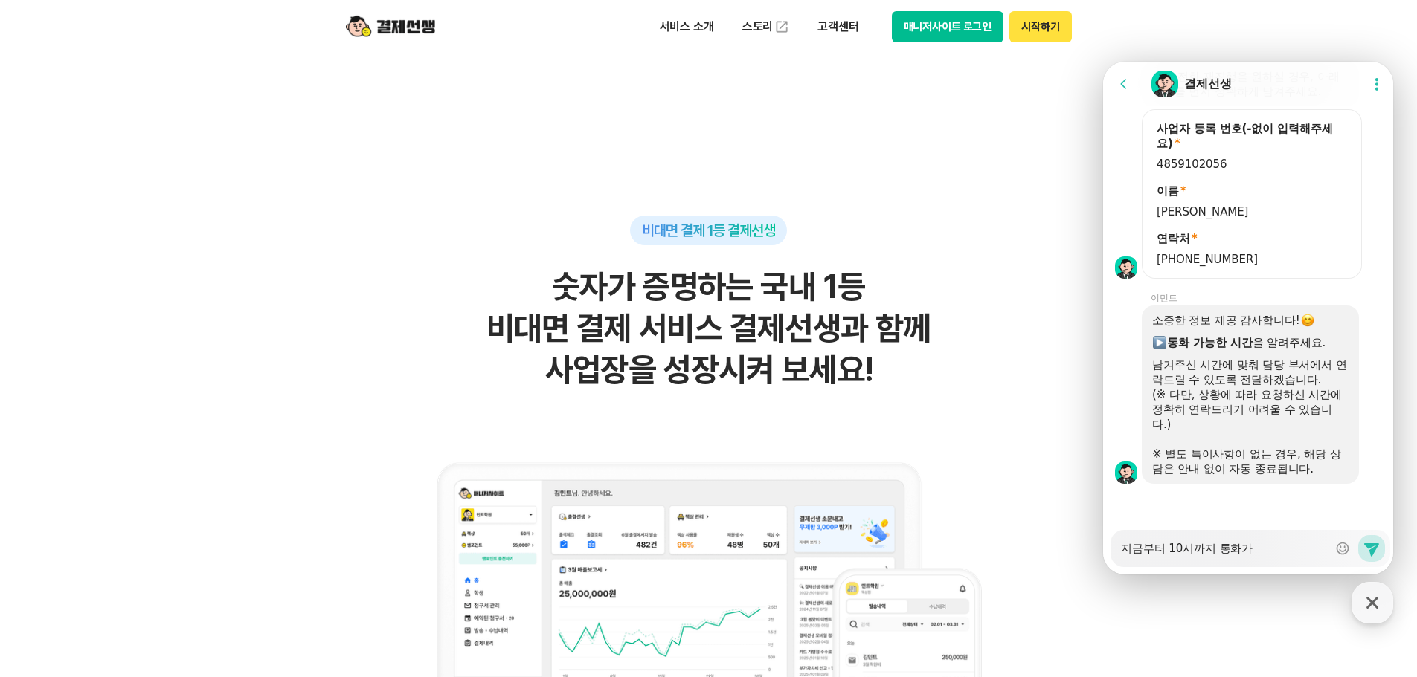
type textarea "지금부터 10시까지 통화간"
type textarea "x"
type textarea "지금부터 10시까지 통화가느"
type textarea "x"
type textarea "지금부터 10시까지 통화가능"
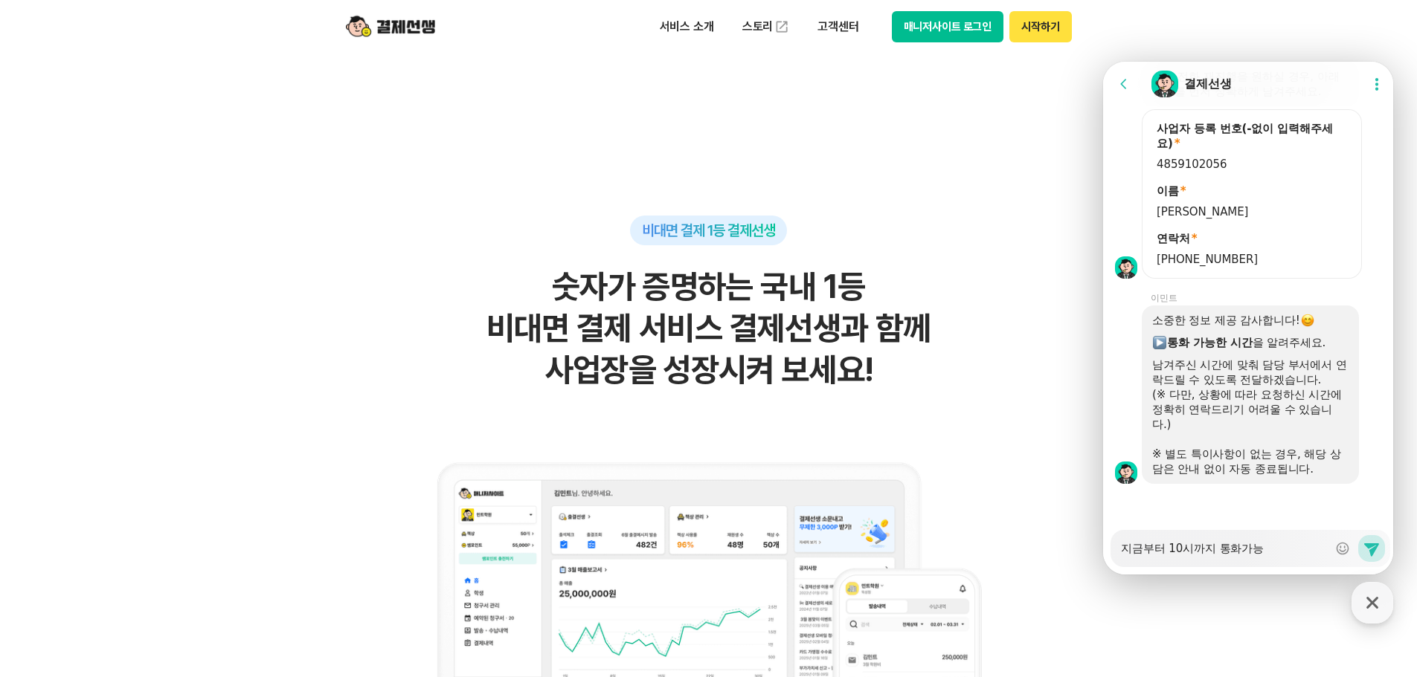
type textarea "x"
type textarea "지금부터 10시까지 통화가능ㅎ"
type textarea "x"
type textarea "지금부터 10시까지 통화가능하"
type textarea "x"
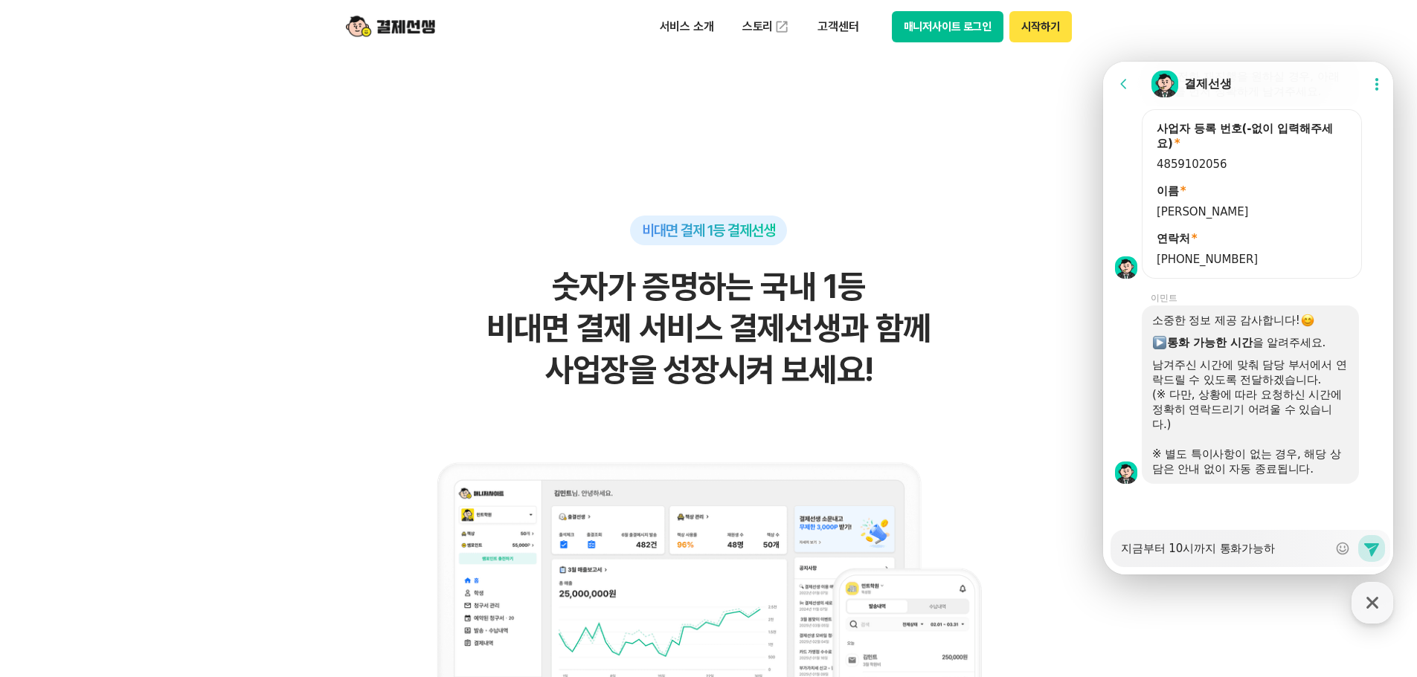
type textarea "지금부터 10시까지 통화가능합"
type textarea "x"
type textarea "지금부터 10시까지 통화가능합ㄴ"
type textarea "x"
type textarea "지금부터 10시까지 통화가능합니"
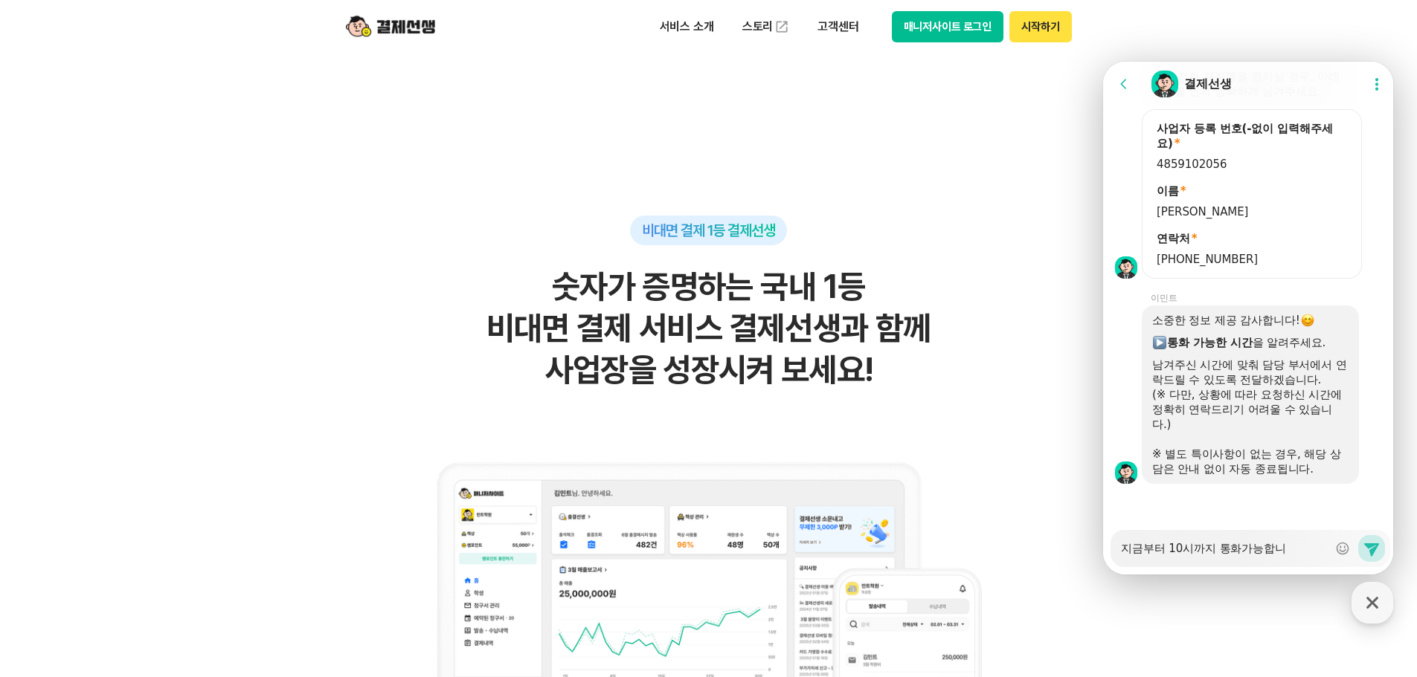
type textarea "x"
type textarea "지금부터 10시까지 통화가능합니다"
type textarea "x"
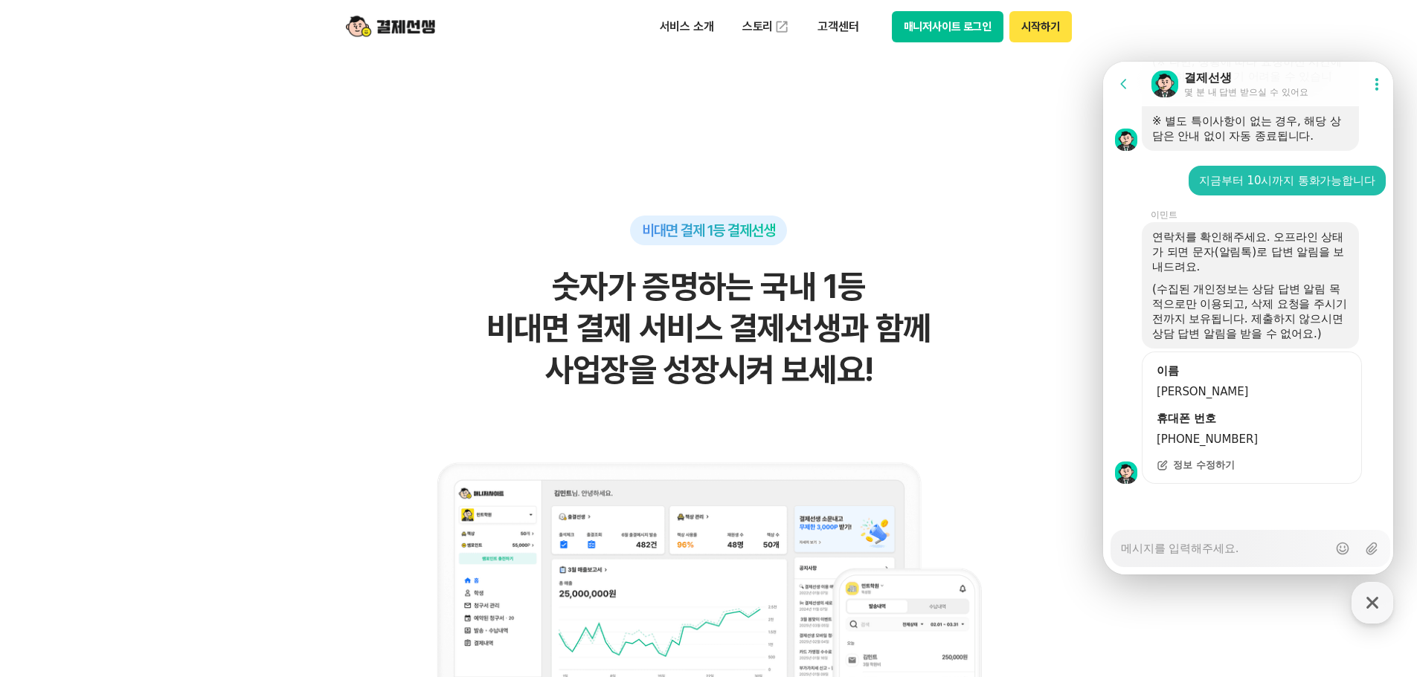
scroll to position [1220, 0]
click at [1232, 544] on textarea "Messenger Input Textarea" at bounding box center [1224, 543] width 207 height 25
type textarea "x"
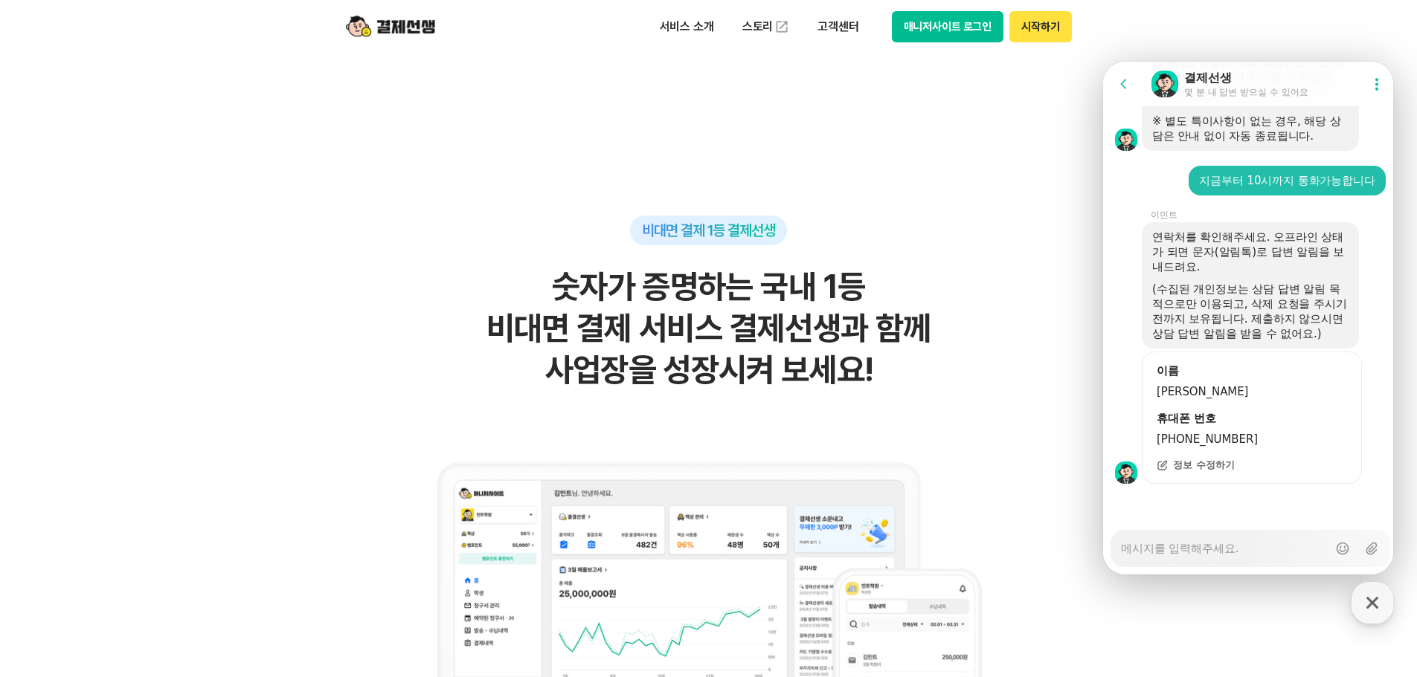
type textarea "ㄴ"
type textarea "x"
type textarea "네"
type textarea "x"
type textarea "[DEMOGRAPHIC_DATA]"
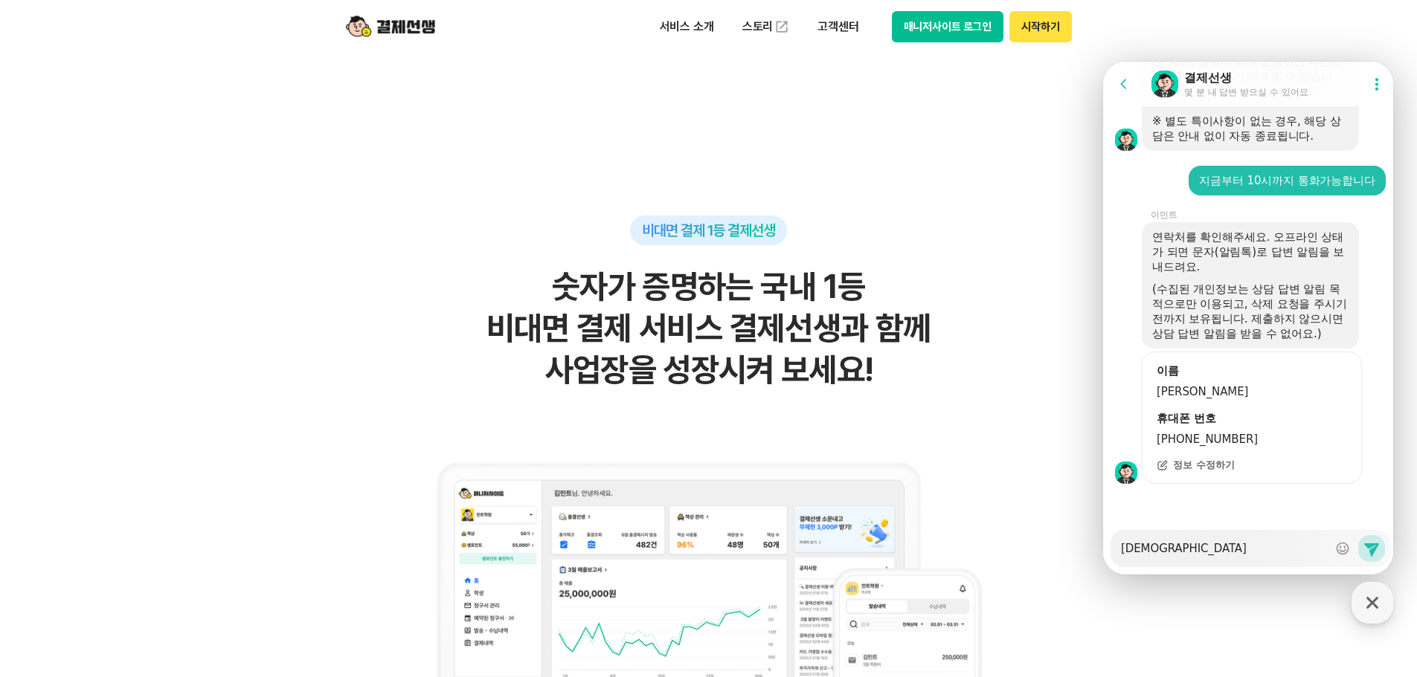
type textarea "x"
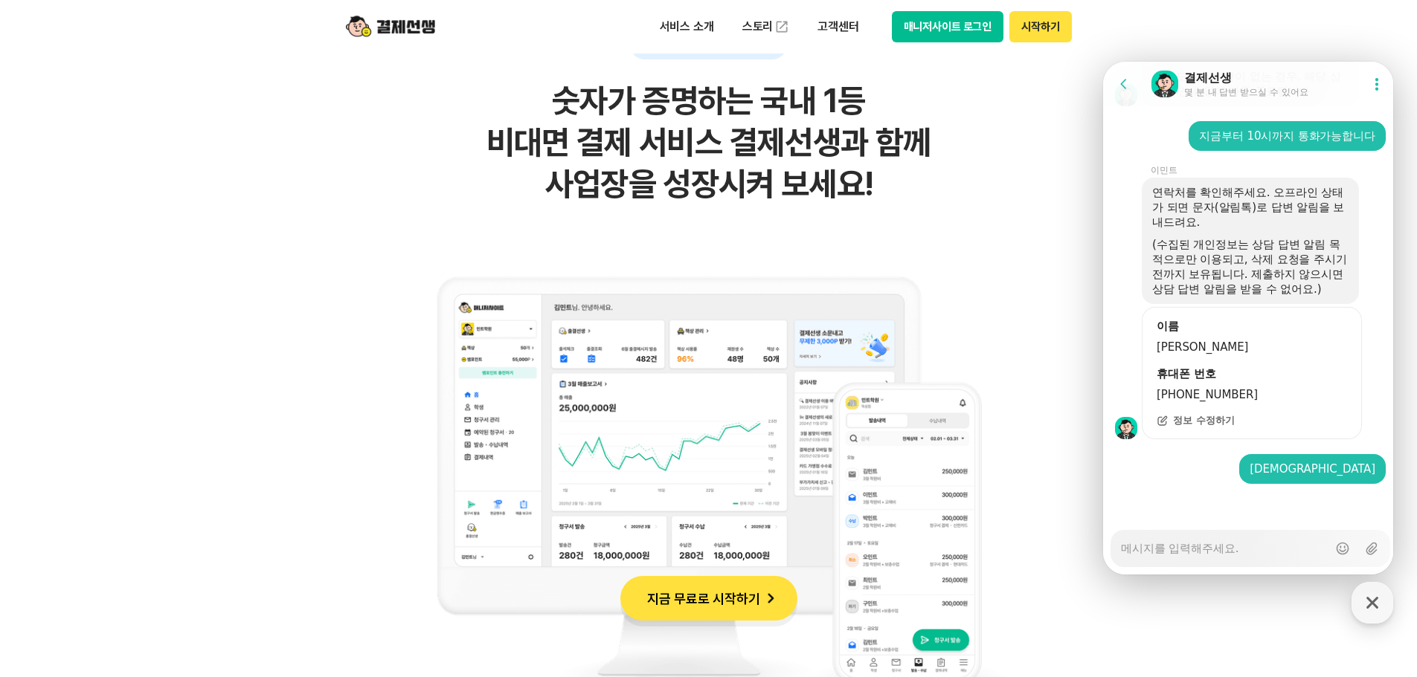
scroll to position [1113, 0]
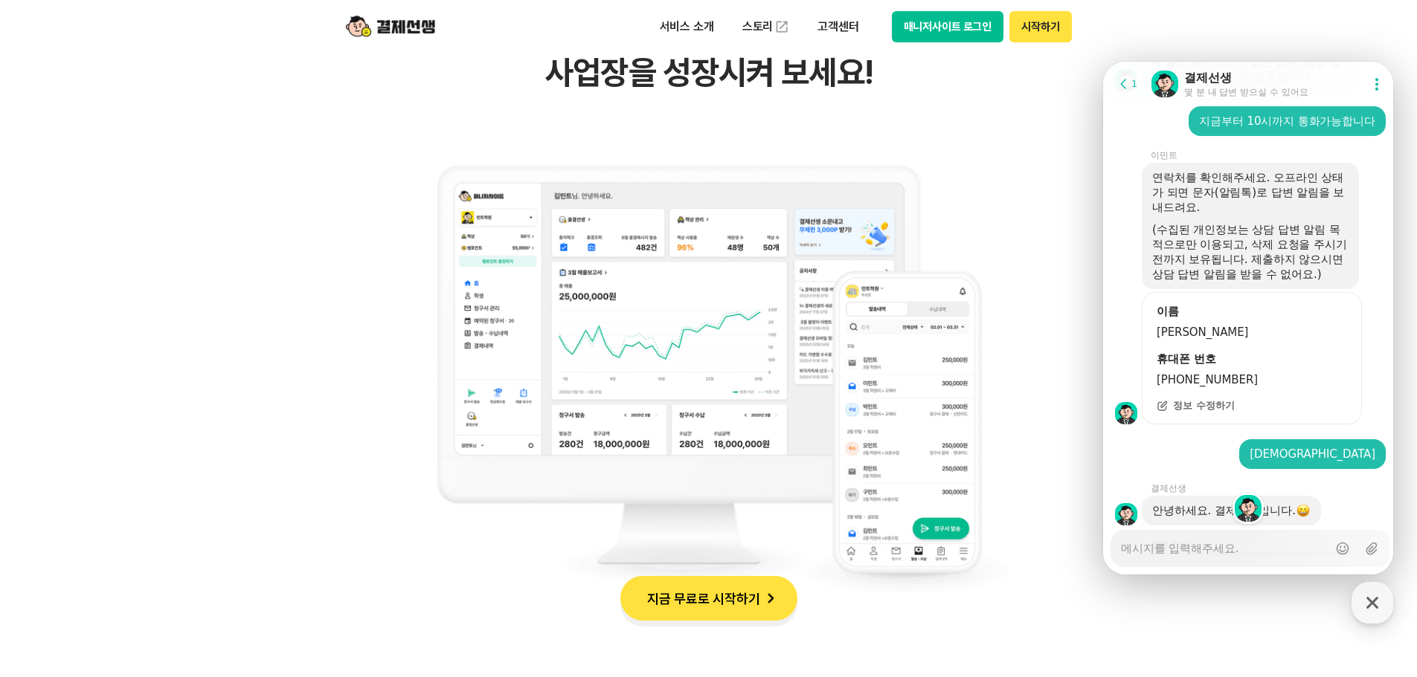
type textarea "x"
